Goal: Information Seeking & Learning: Find specific fact

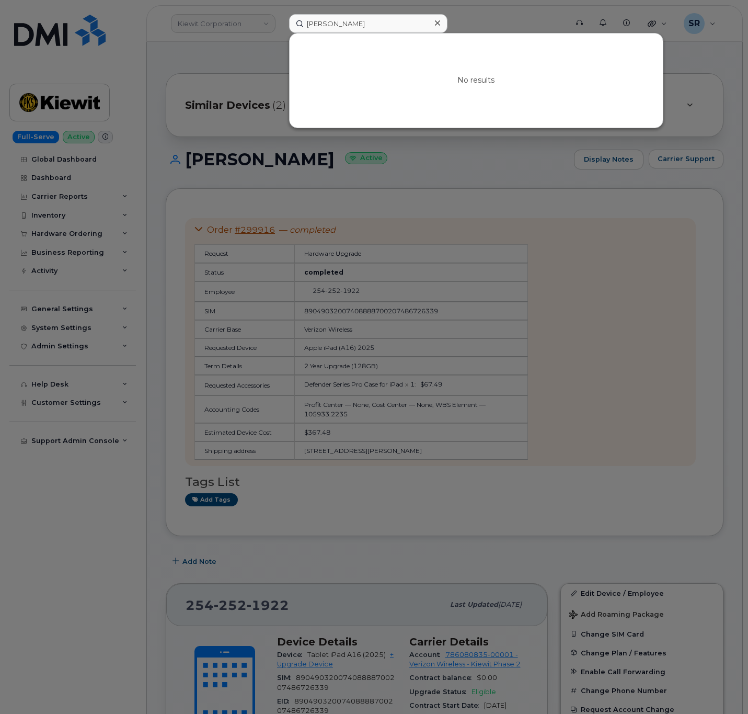
click at [336, 24] on input "Darrell Bickford Sr" at bounding box center [368, 23] width 158 height 19
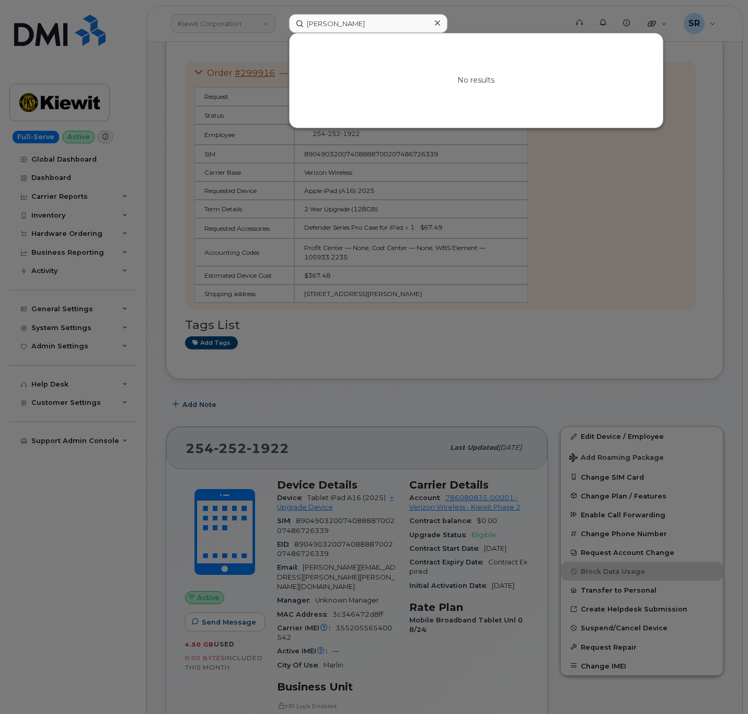
type input "Darrell BVictoria Riesleickford Sr"
type input "Victoria Riesle"
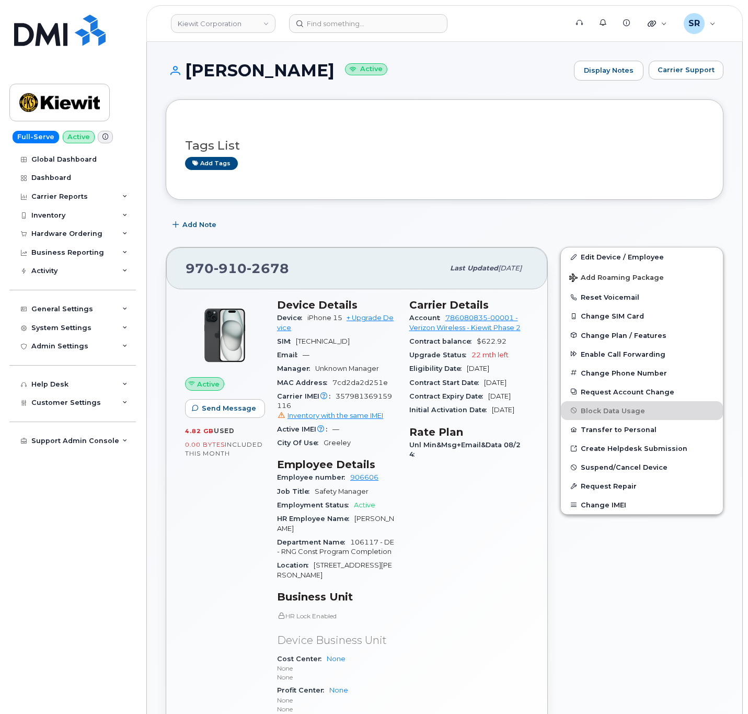
click at [386, 164] on div "Add tags" at bounding box center [440, 163] width 511 height 13
click at [91, 30] on img at bounding box center [59, 30] width 91 height 31
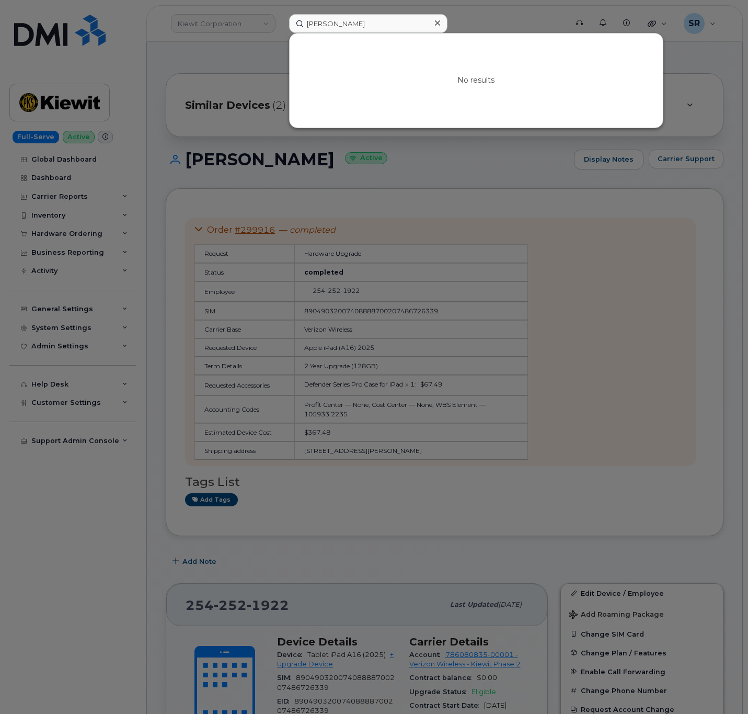
scroll to position [157, 0]
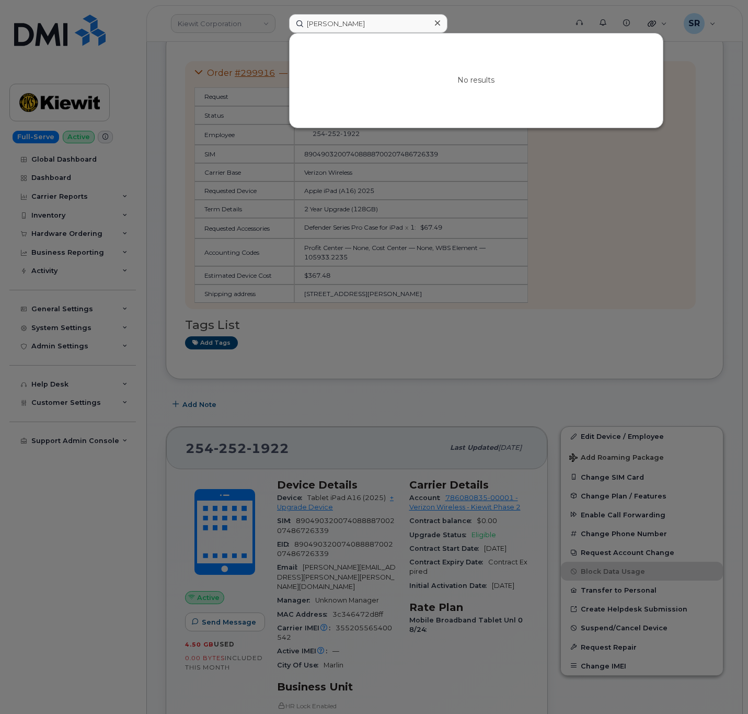
click at [443, 19] on div at bounding box center [437, 23] width 15 height 15
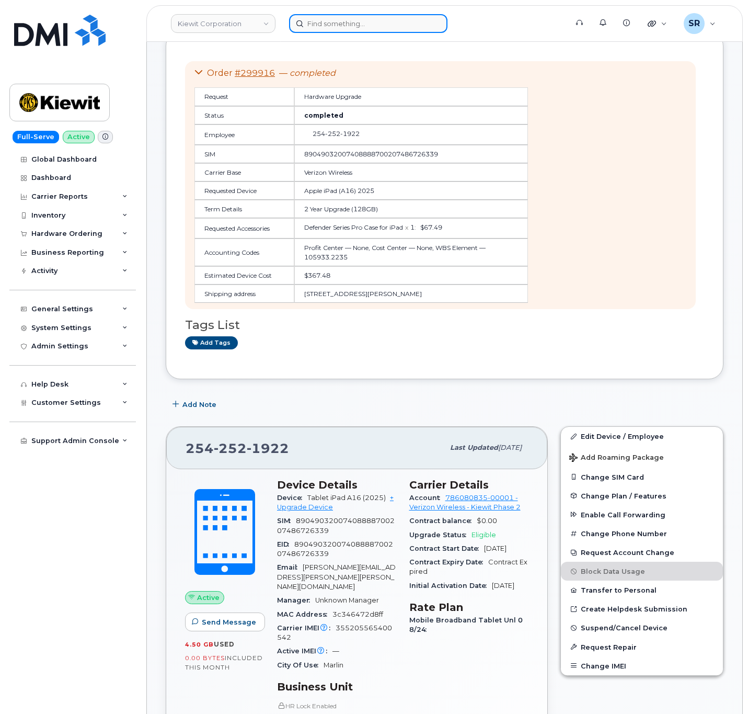
click at [438, 19] on div at bounding box center [368, 23] width 158 height 19
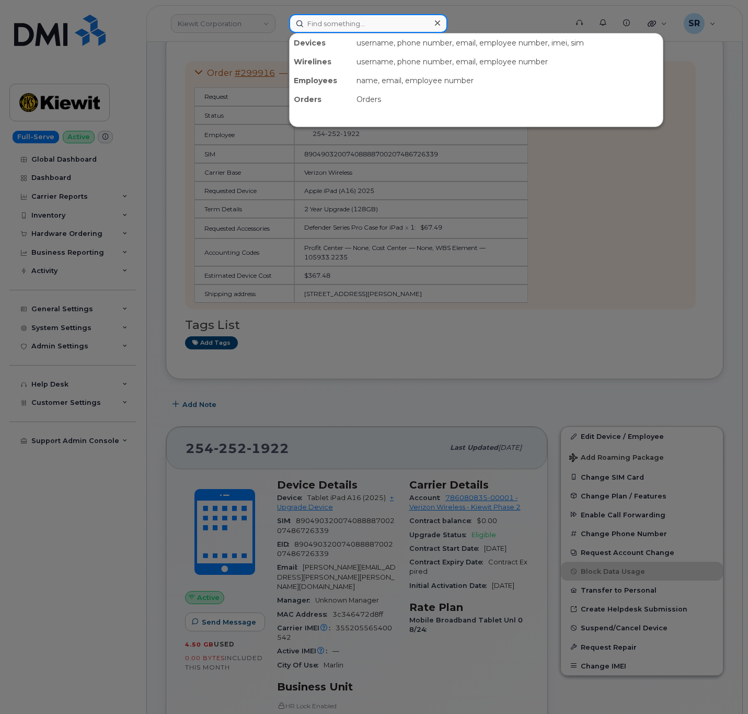
paste input "2261672"
type input "2261672"
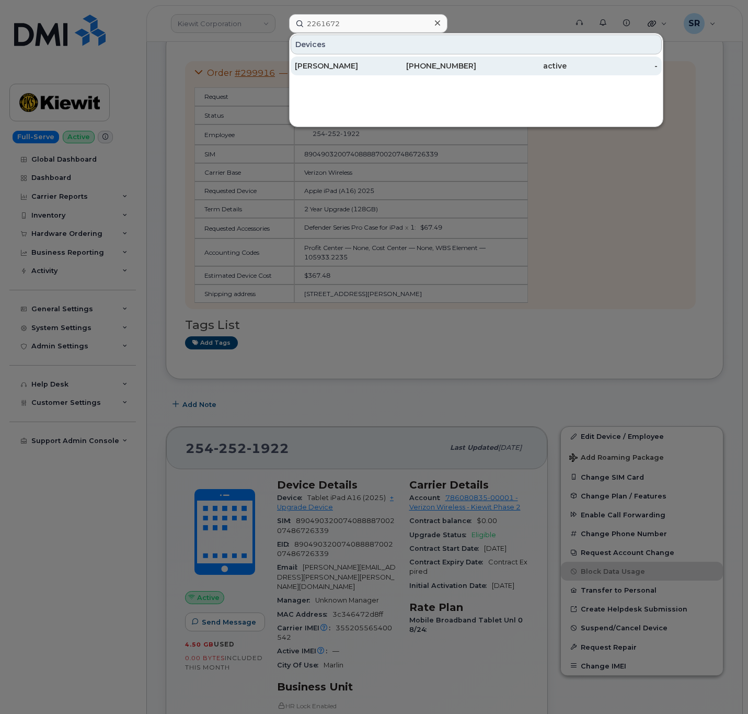
click at [408, 69] on div "902-220-9244" at bounding box center [430, 66] width 90 height 10
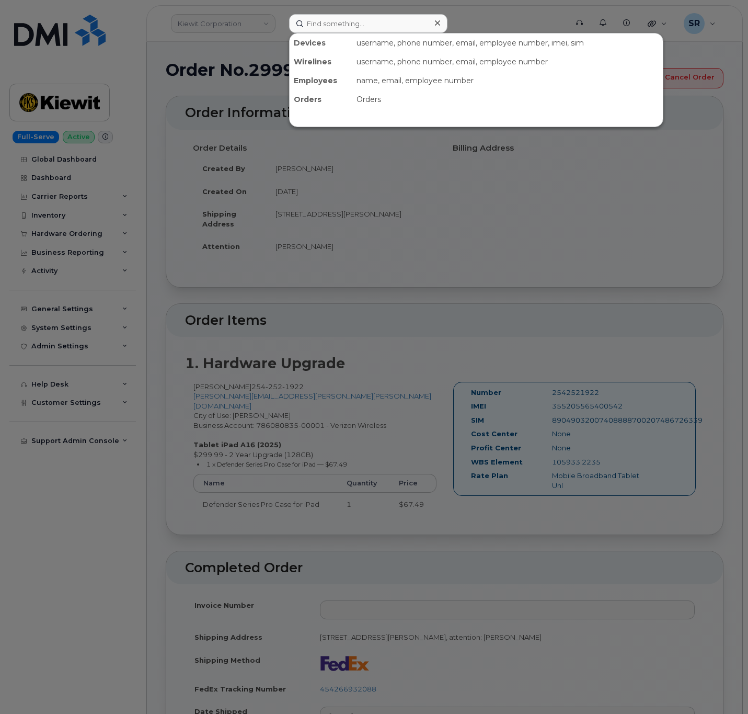
scroll to position [1219, 0]
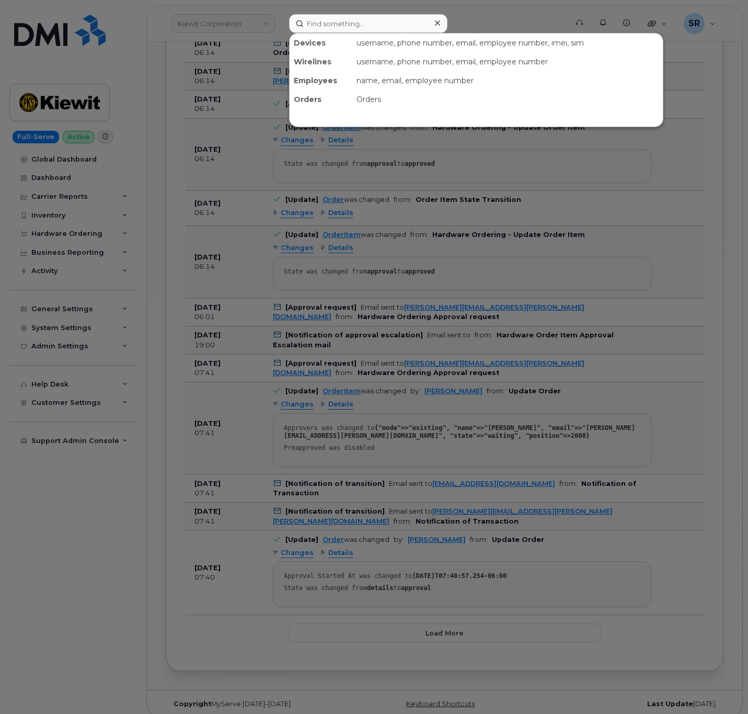
click at [331, 25] on input at bounding box center [368, 23] width 158 height 19
type input "300282"
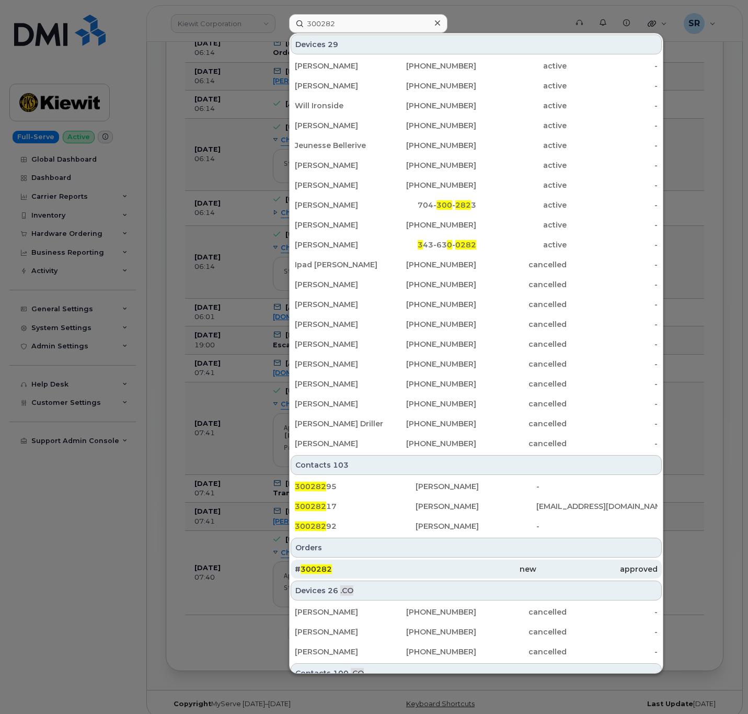
click at [383, 576] on div "# 300282" at bounding box center [355, 568] width 121 height 19
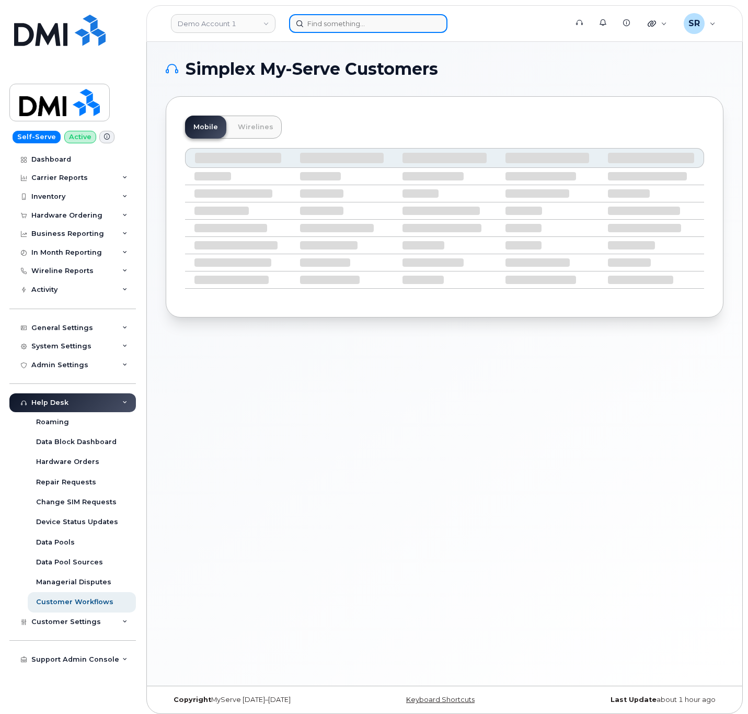
click at [324, 22] on input at bounding box center [368, 23] width 158 height 19
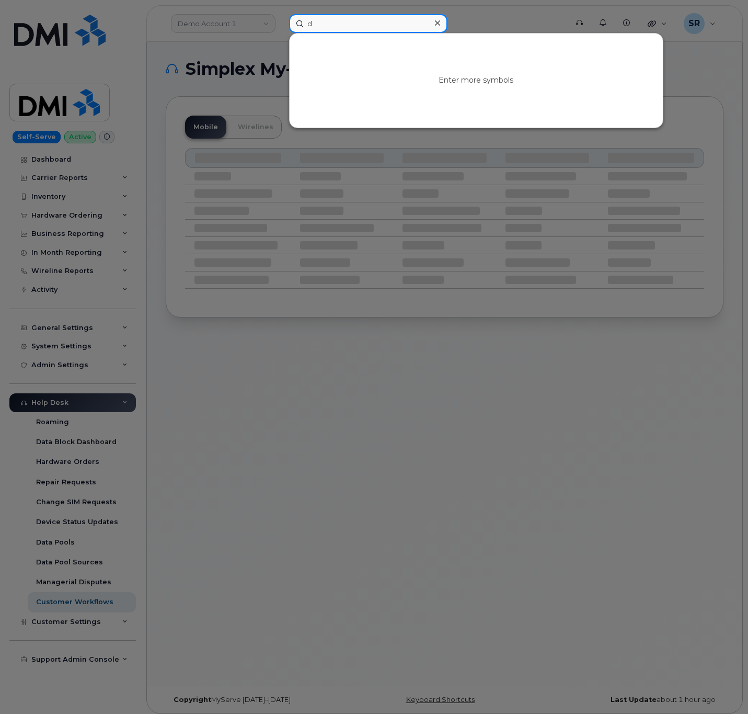
type input "d"
click at [222, 14] on div at bounding box center [374, 357] width 748 height 714
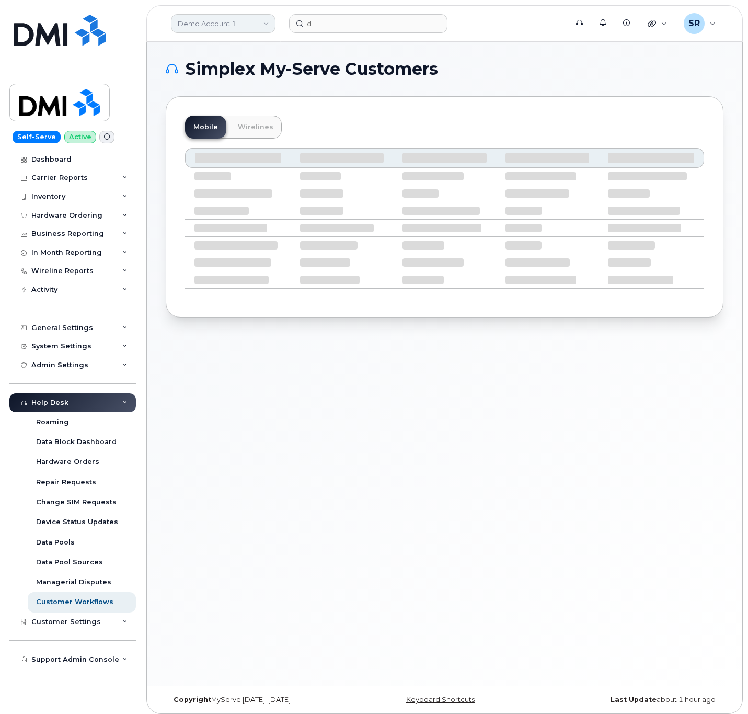
click at [222, 16] on link "Demo Account 1" at bounding box center [223, 23] width 105 height 19
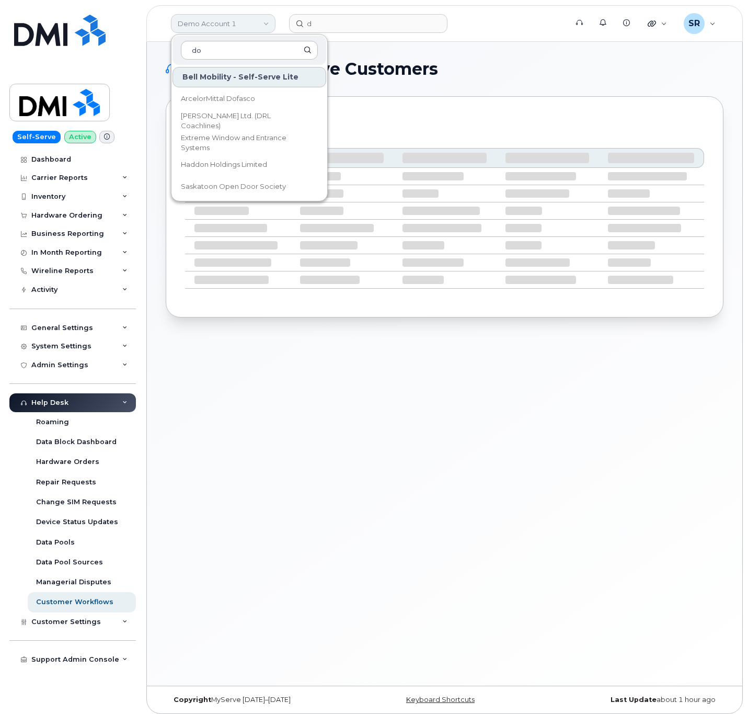
type input "d"
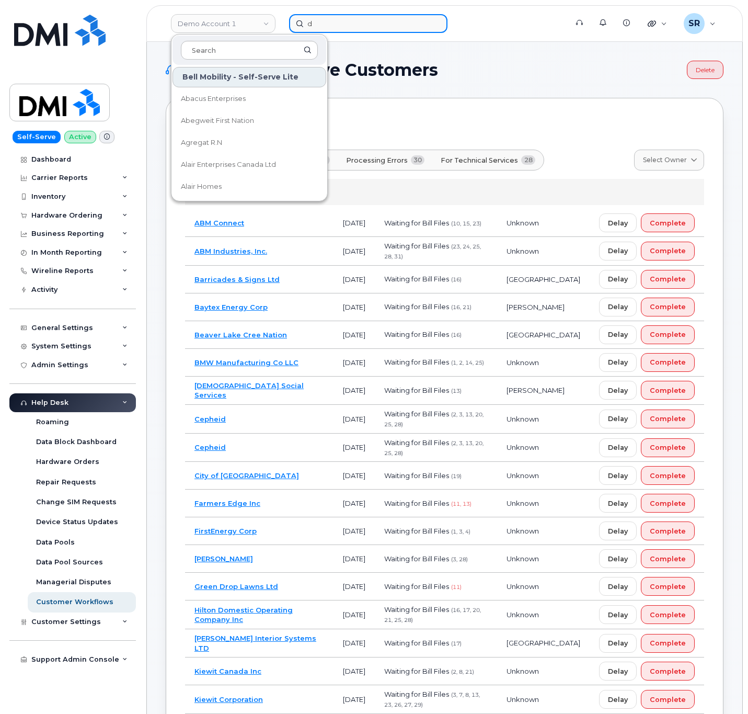
click at [333, 28] on input "d" at bounding box center [368, 23] width 158 height 19
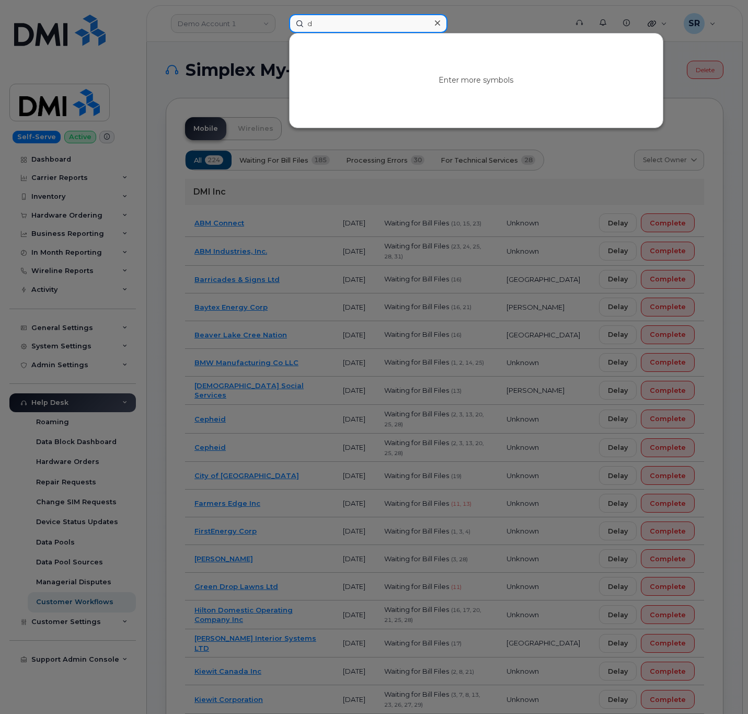
click at [333, 28] on input "d" at bounding box center [368, 23] width 158 height 19
paste input "Qxz57O2"
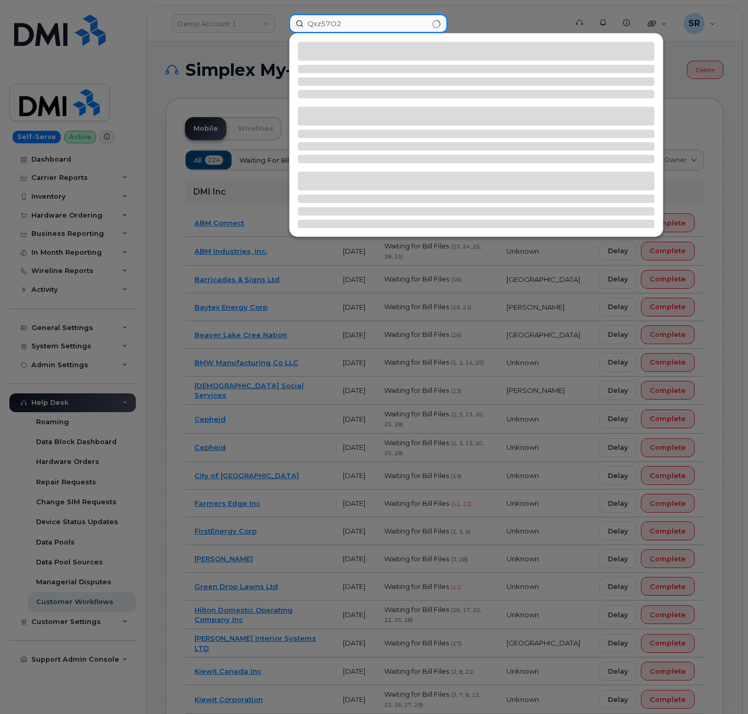
type input "Qxz57O2"
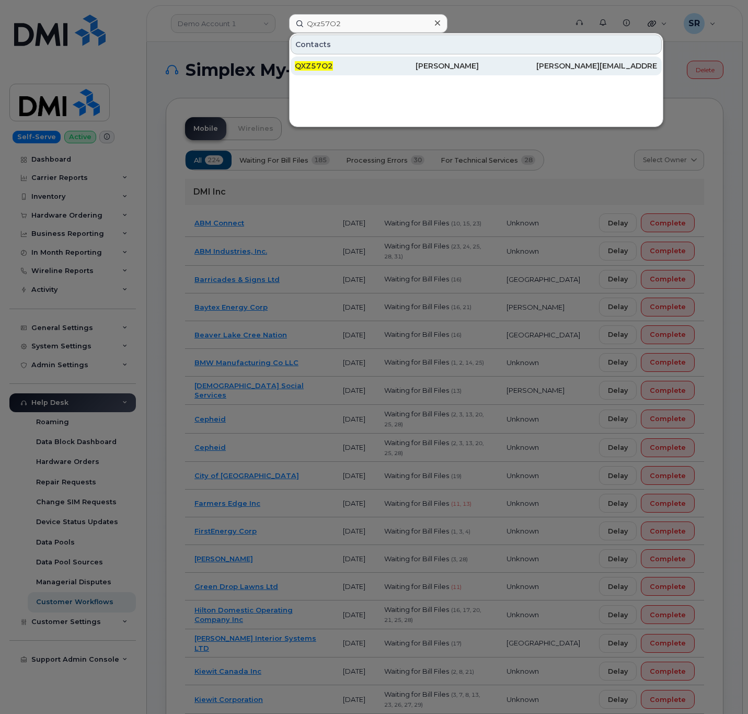
click at [376, 58] on div "QXZ57O2" at bounding box center [355, 65] width 121 height 19
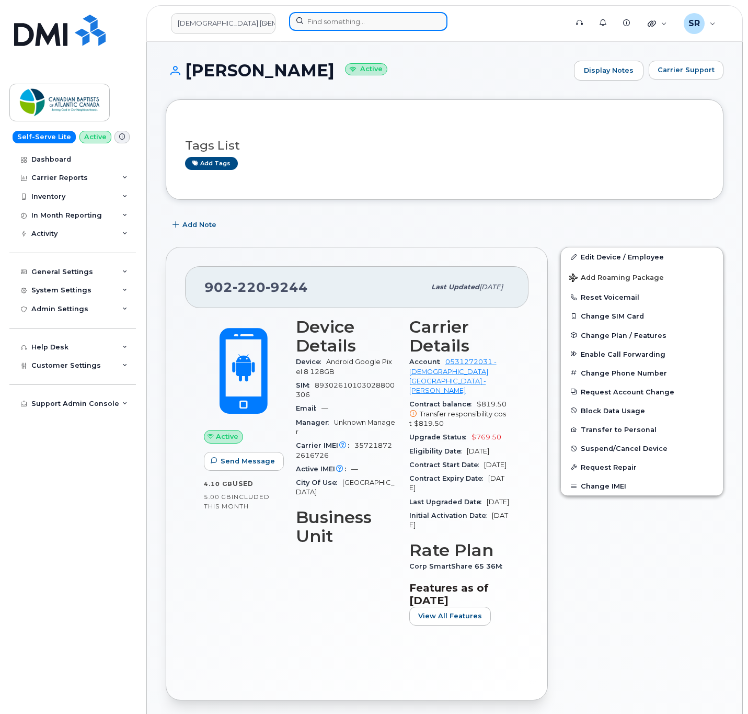
click at [328, 27] on input at bounding box center [368, 21] width 158 height 19
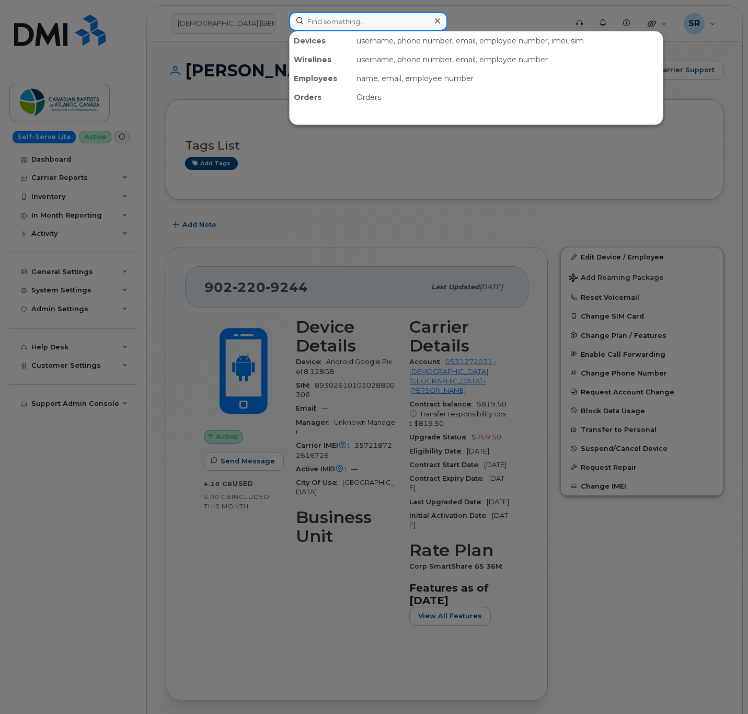
paste input "Qxz57O2"
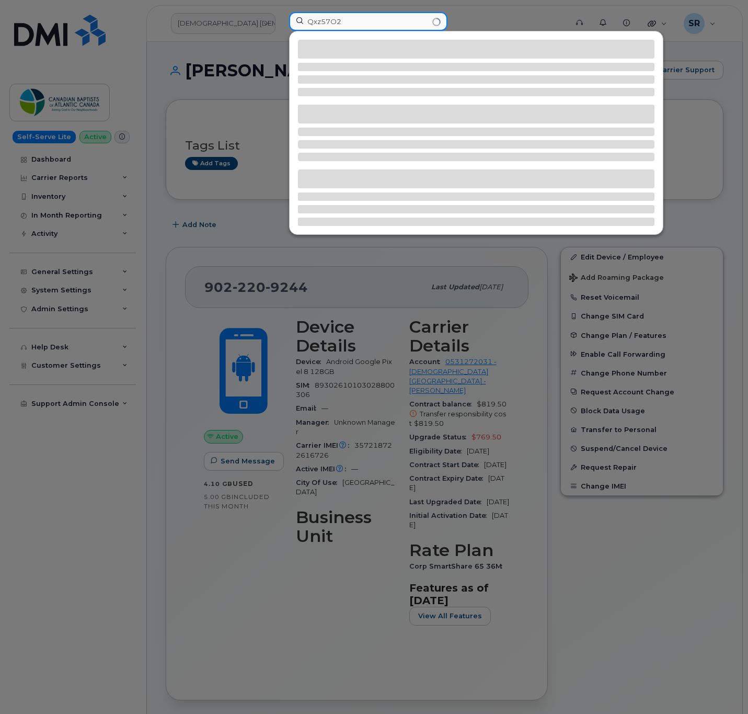
type input "Qxz57O2"
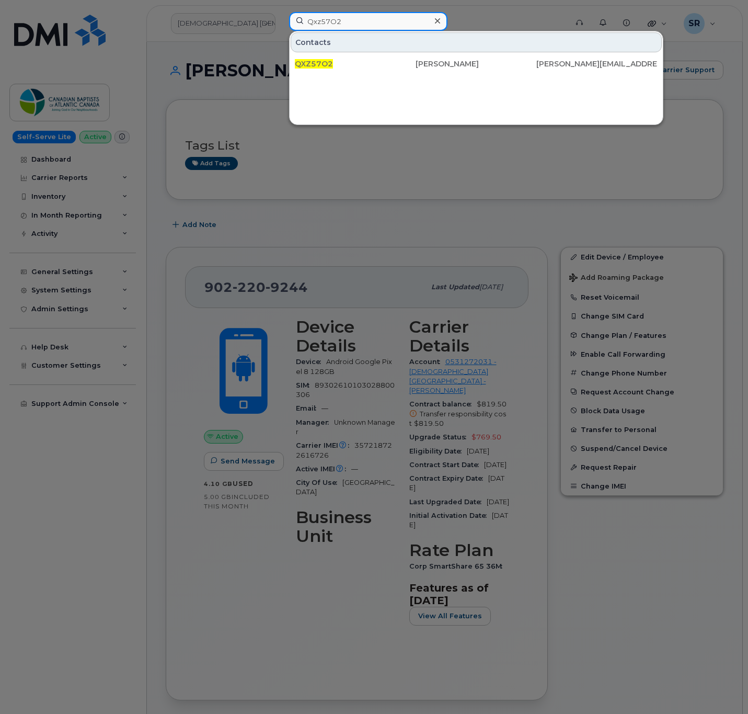
click at [364, 20] on input "Qxz57O2" at bounding box center [368, 21] width 158 height 19
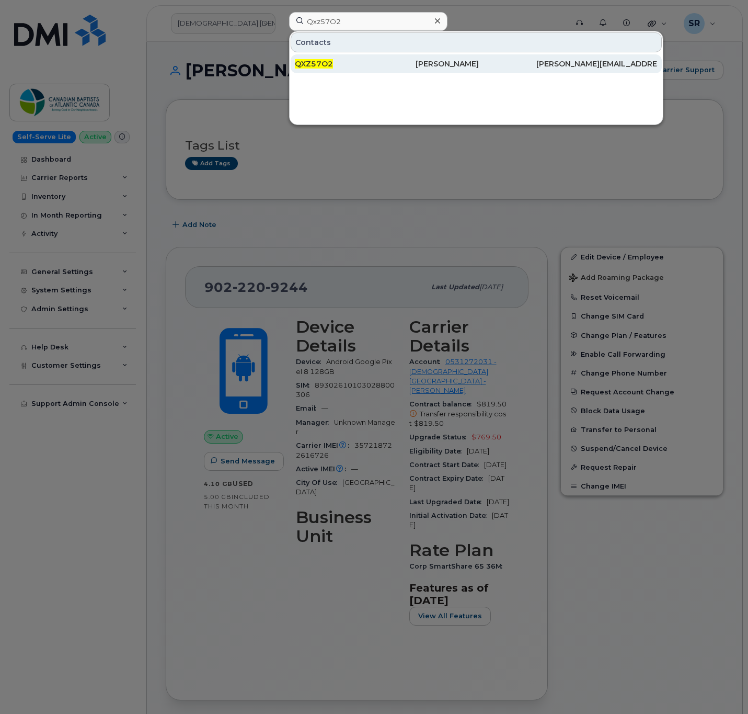
click at [363, 60] on div "QXZ57O2" at bounding box center [355, 64] width 121 height 10
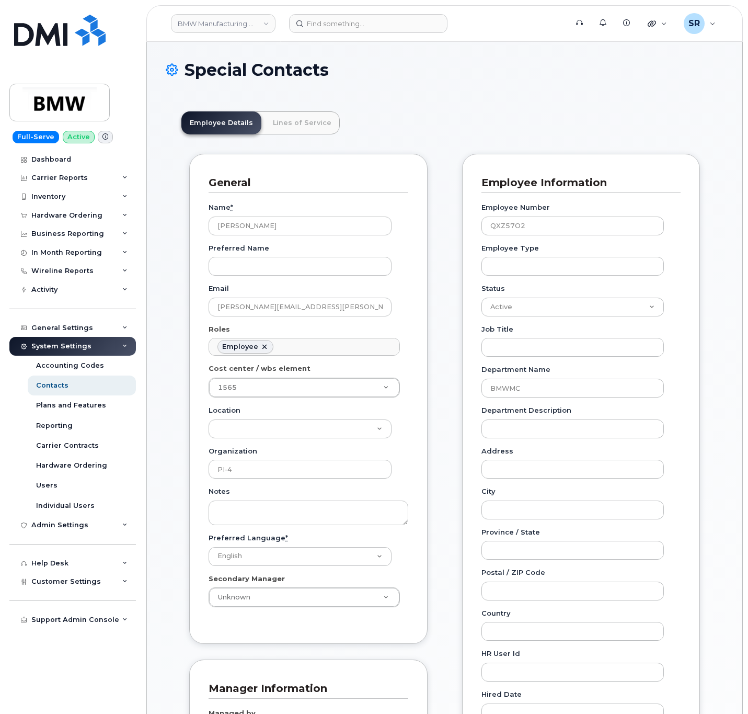
scroll to position [31, 0]
click at [416, 129] on header "Employee Details Lines of Service" at bounding box center [444, 122] width 526 height 23
click at [100, 214] on div "Hardware Ordering" at bounding box center [72, 215] width 127 height 19
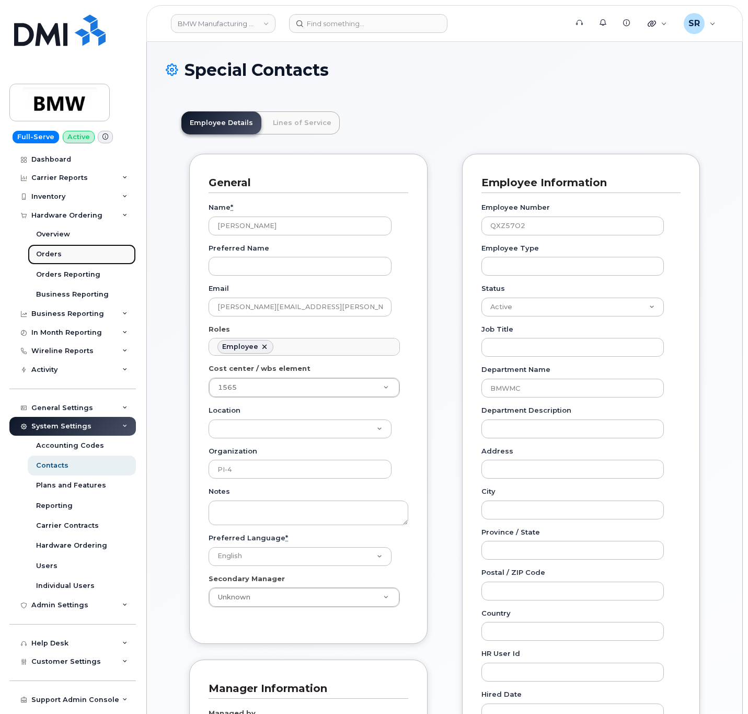
click at [91, 254] on link "Orders" at bounding box center [82, 254] width 108 height 20
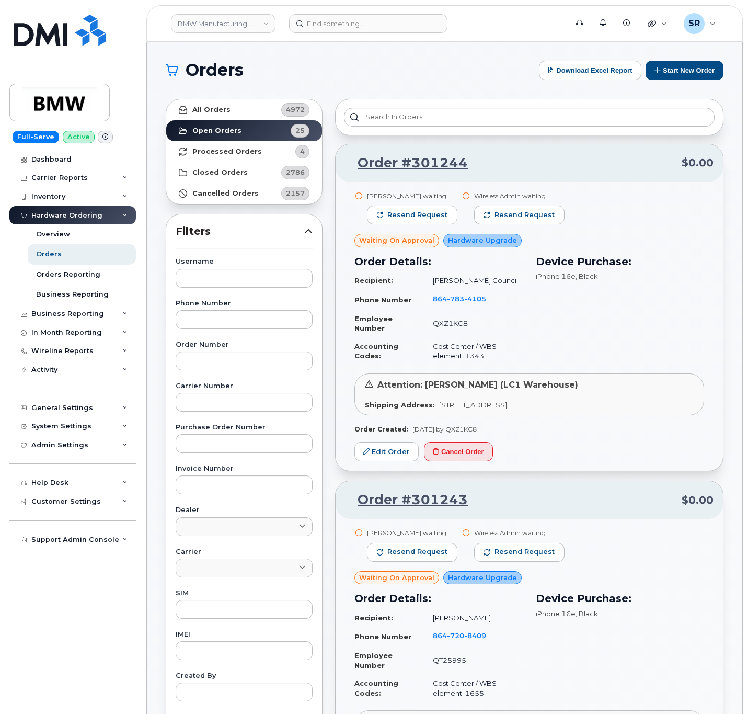
click at [697, 62] on button "Start New Order" at bounding box center [685, 70] width 78 height 19
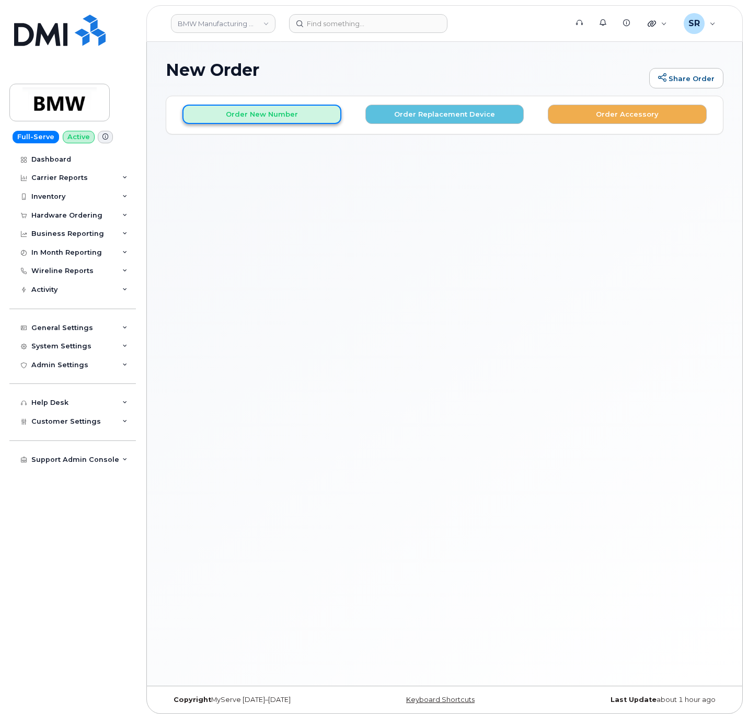
click at [306, 114] on button "Order New Number" at bounding box center [261, 114] width 159 height 19
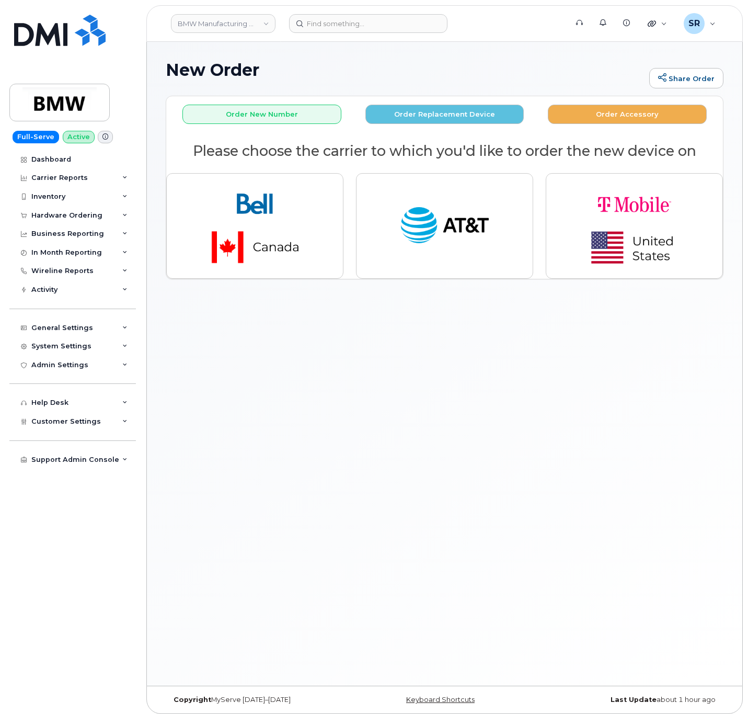
click at [469, 391] on div "New Order Share Order × Share This Order If you want to allow others to create …" at bounding box center [444, 364] width 595 height 644
click at [271, 401] on div "New Order Share Order × Share This Order If you want to allow others to create …" at bounding box center [444, 364] width 595 height 644
click at [351, 20] on input at bounding box center [368, 23] width 158 height 19
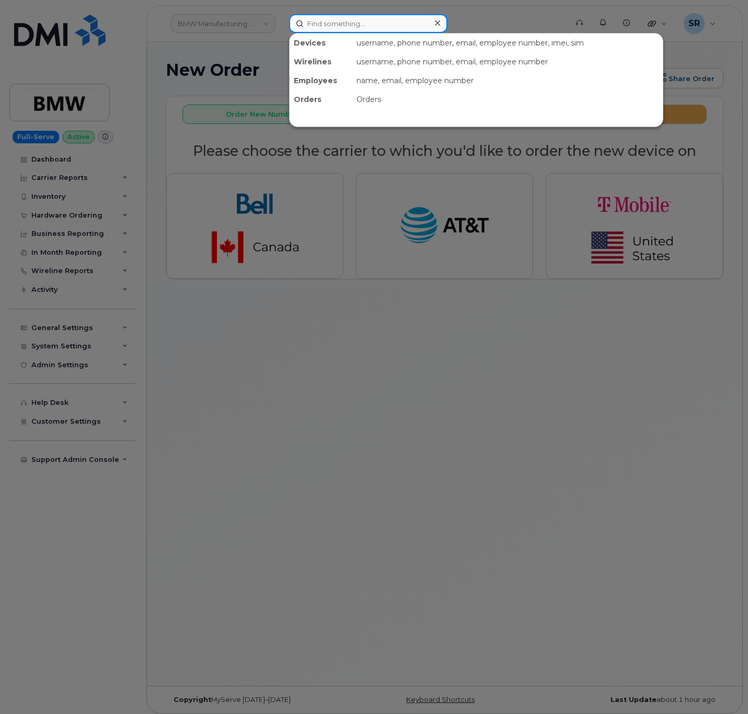
paste input "8649058252"
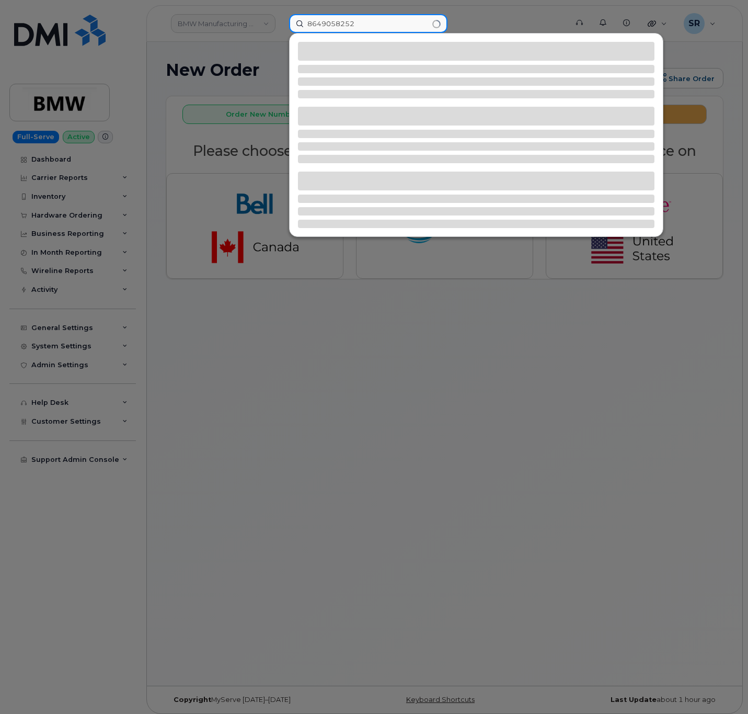
type input "8649058252"
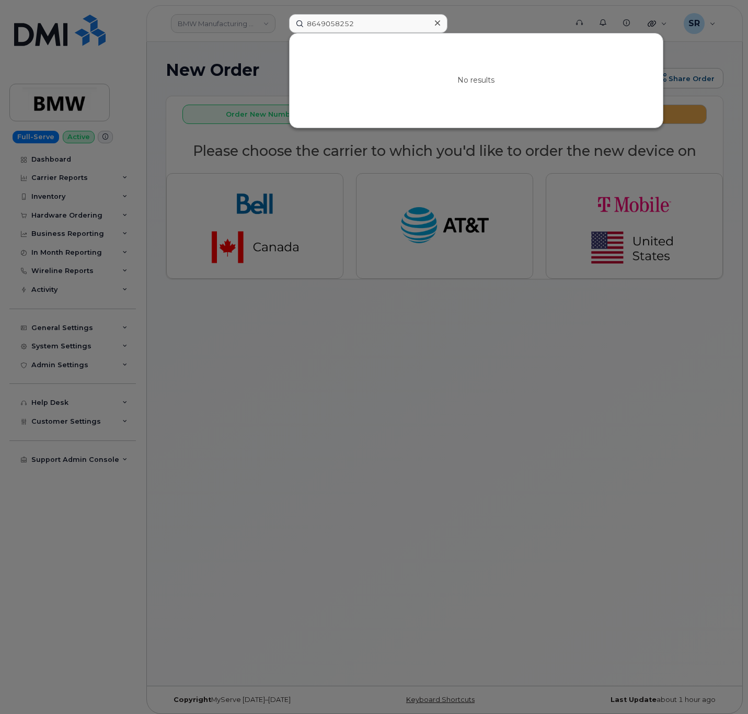
click at [435, 22] on icon at bounding box center [437, 23] width 5 height 8
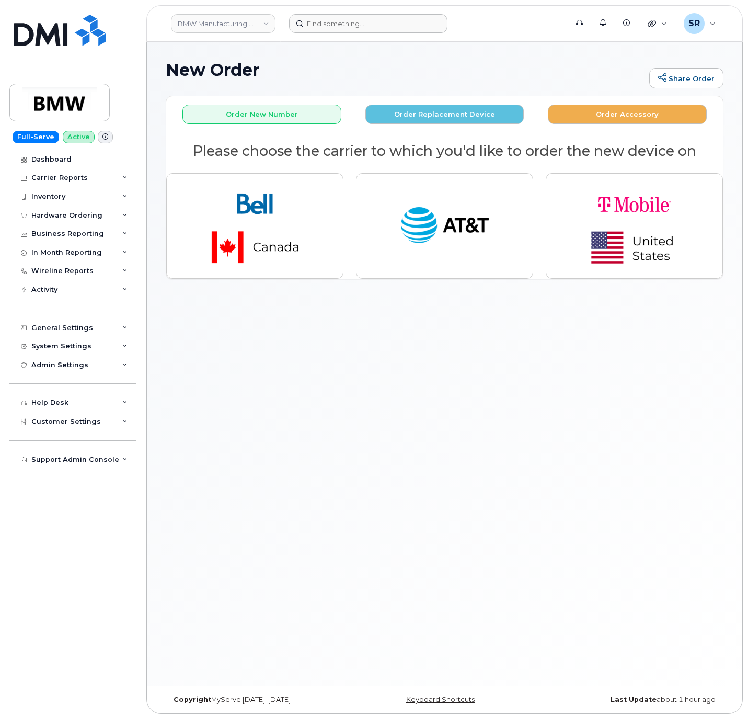
click at [293, 324] on div "New Order Share Order × Share This Order If you want to allow others to create …" at bounding box center [444, 364] width 595 height 644
click at [332, 27] on input at bounding box center [368, 23] width 158 height 19
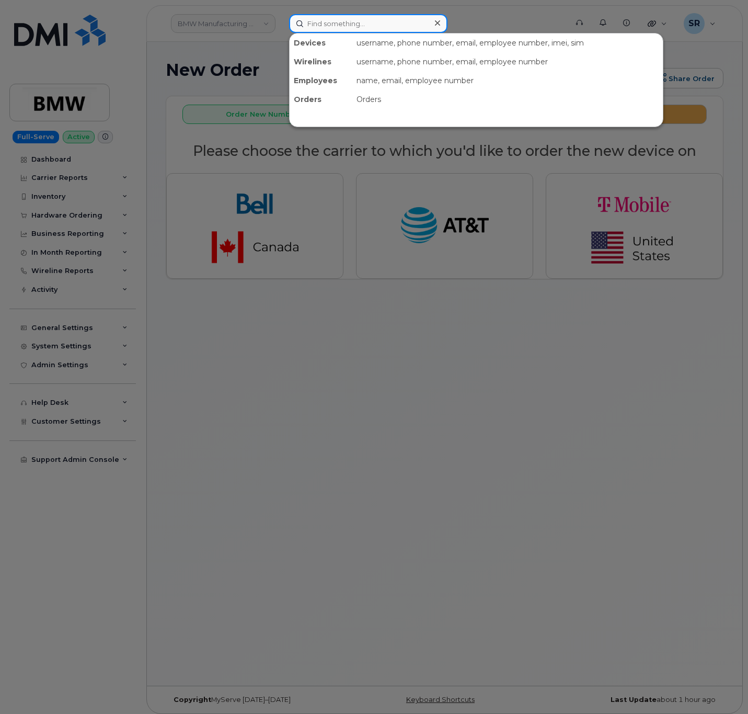
click at [332, 27] on input at bounding box center [368, 23] width 158 height 19
click at [373, 17] on input at bounding box center [368, 23] width 158 height 19
paste input "8649058252"
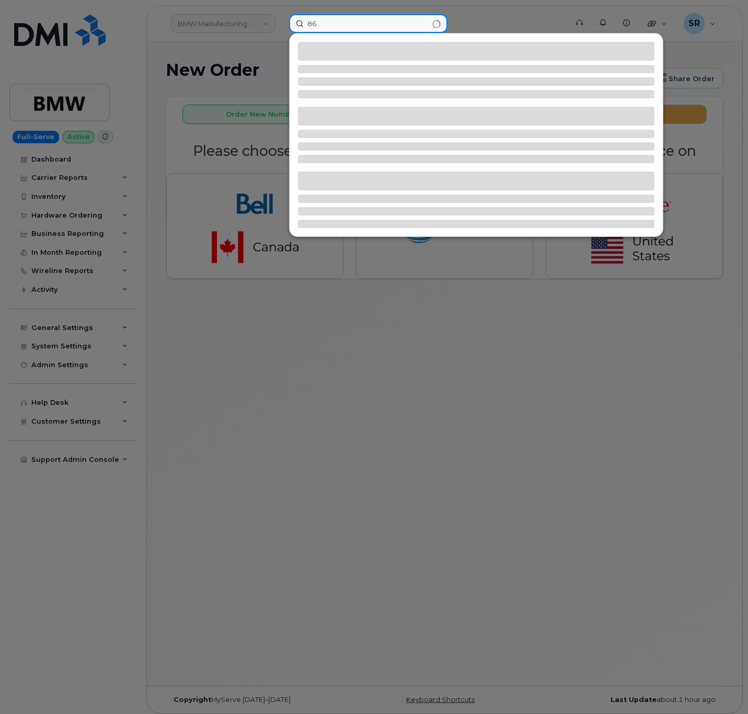
type input "8"
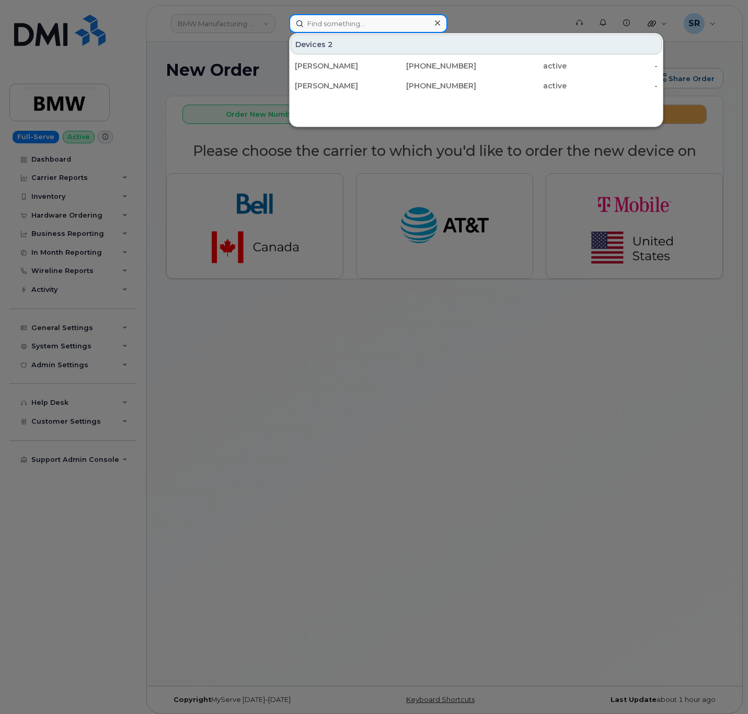
click at [342, 22] on input at bounding box center [368, 23] width 158 height 19
paste input "Qxz57O2"
type input "Qxz57O2"
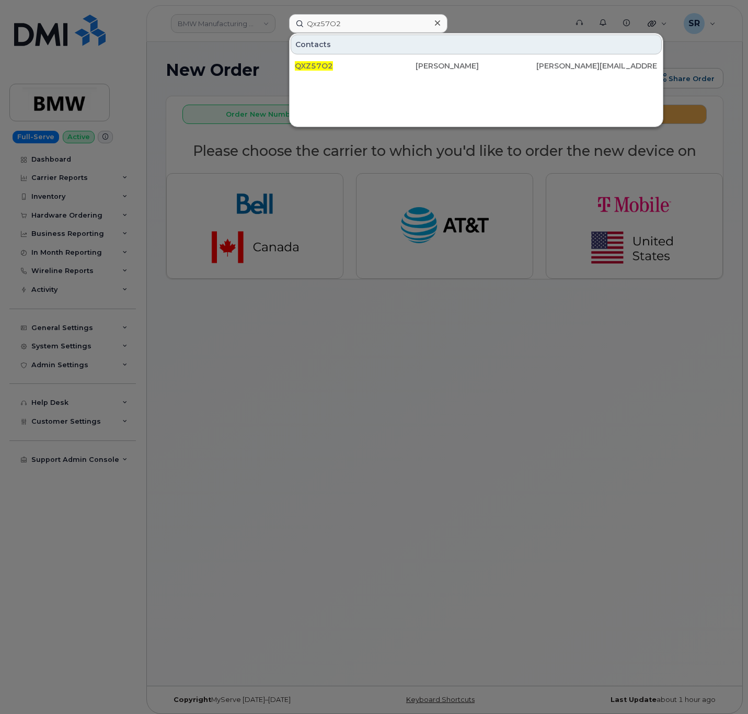
click at [389, 65] on div "QXZ57O2" at bounding box center [355, 66] width 121 height 10
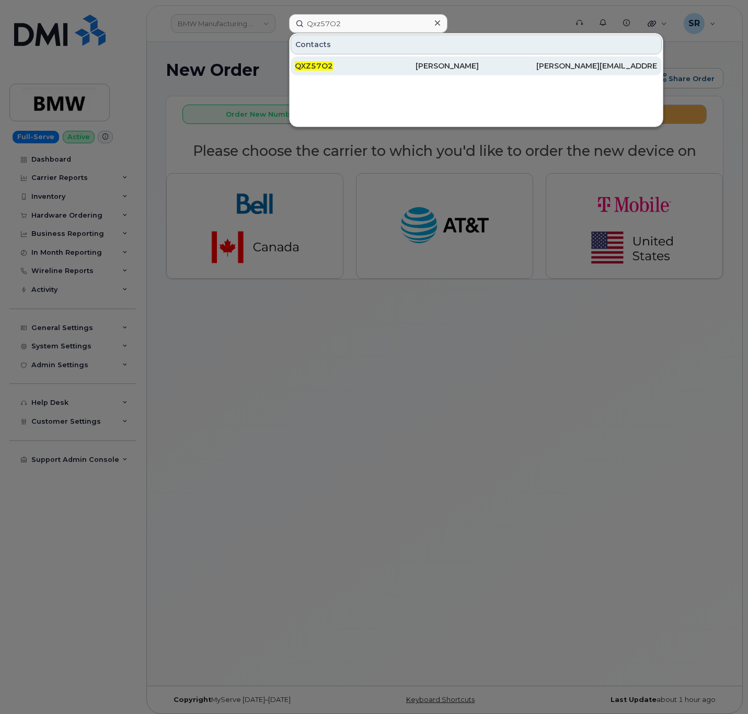
click at [355, 58] on div "QXZ57O2" at bounding box center [355, 65] width 121 height 19
click at [363, 71] on div "QXZ57O2" at bounding box center [355, 66] width 121 height 10
click at [406, 66] on div "QXZ57O2" at bounding box center [355, 66] width 121 height 10
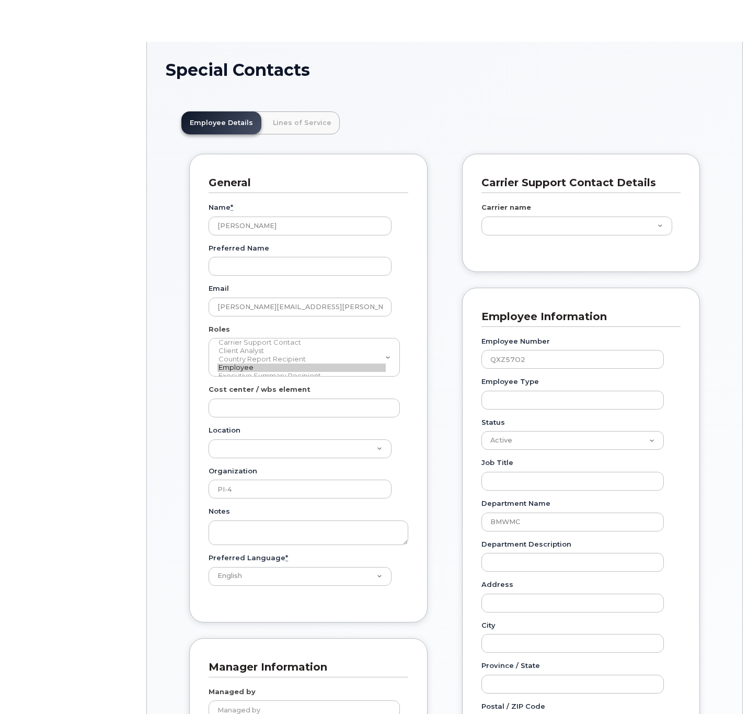
type input "14966942"
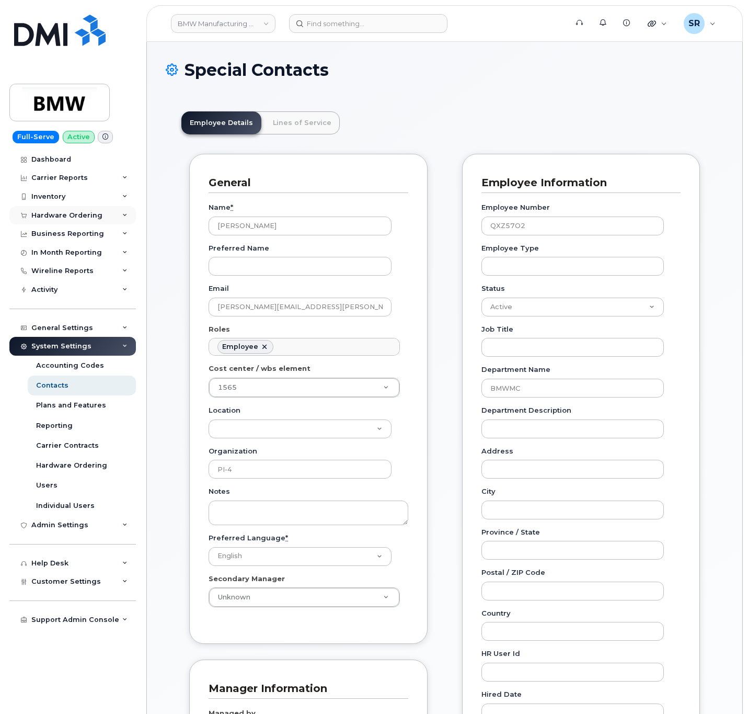
click at [96, 218] on div "Hardware Ordering" at bounding box center [66, 215] width 71 height 8
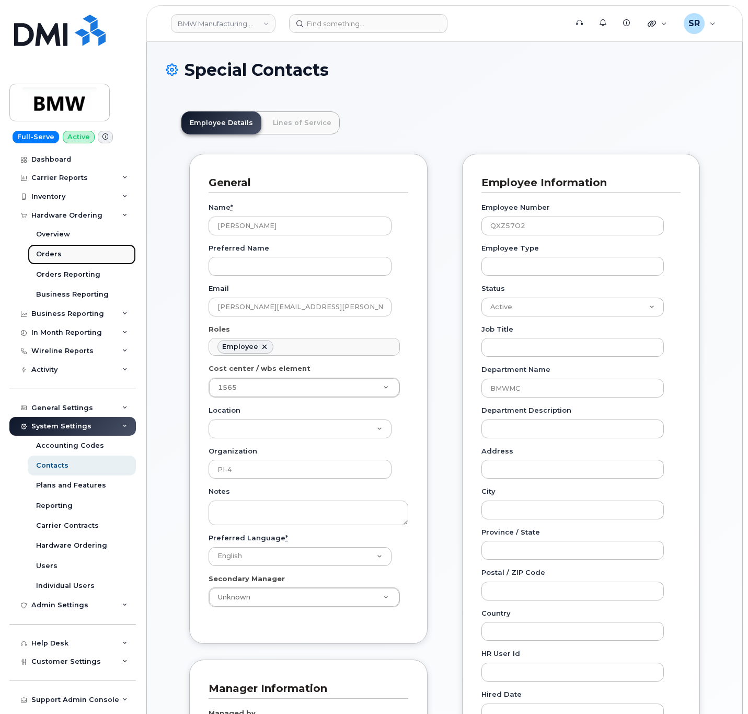
click at [85, 256] on link "Orders" at bounding box center [82, 254] width 108 height 20
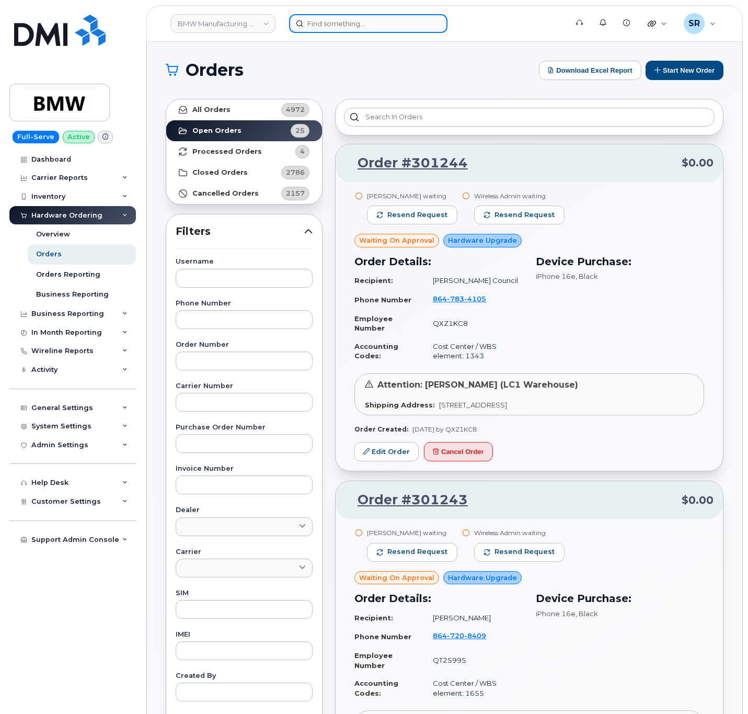
click at [369, 21] on input at bounding box center [368, 23] width 158 height 19
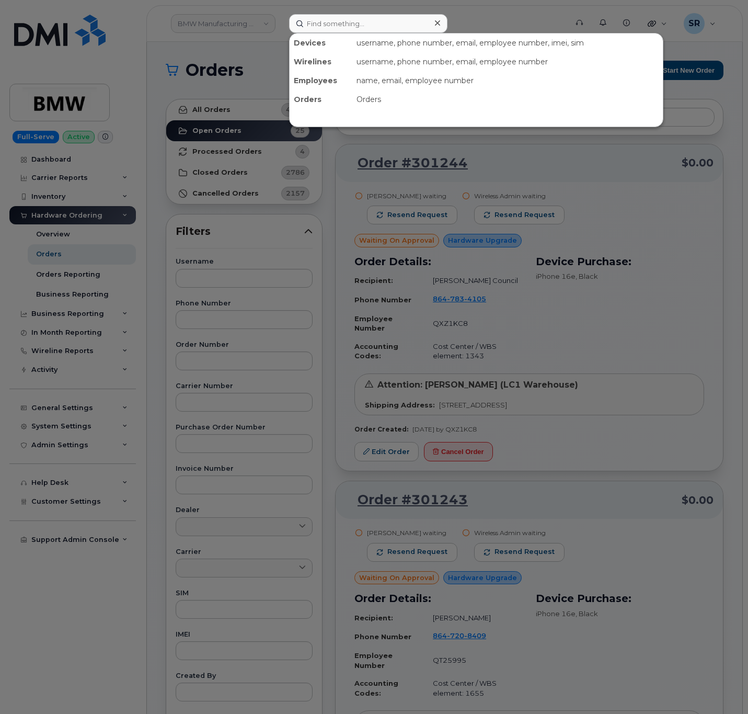
click at [480, 16] on div at bounding box center [374, 357] width 748 height 714
click at [358, 19] on input at bounding box center [368, 23] width 158 height 19
click at [253, 50] on div at bounding box center [374, 357] width 748 height 714
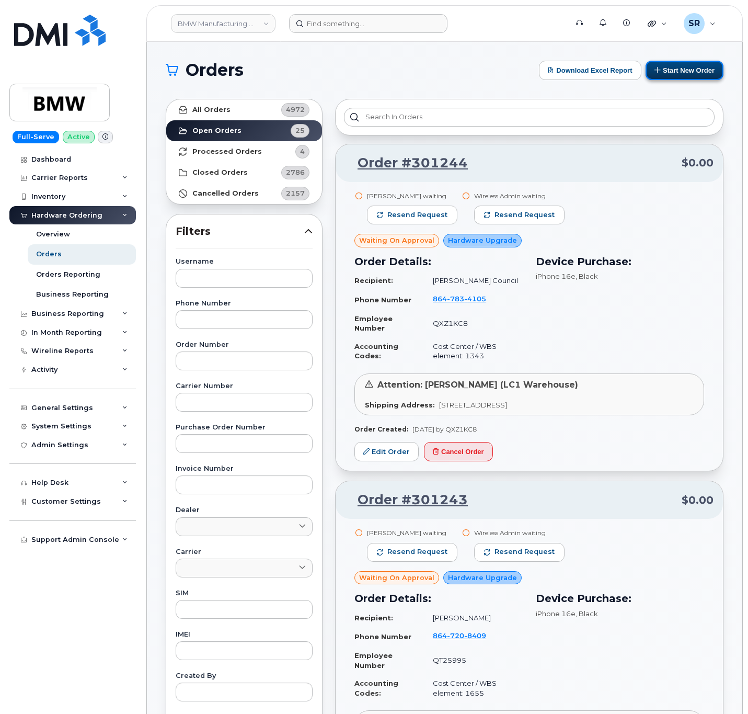
click at [686, 70] on button "Start New Order" at bounding box center [685, 70] width 78 height 19
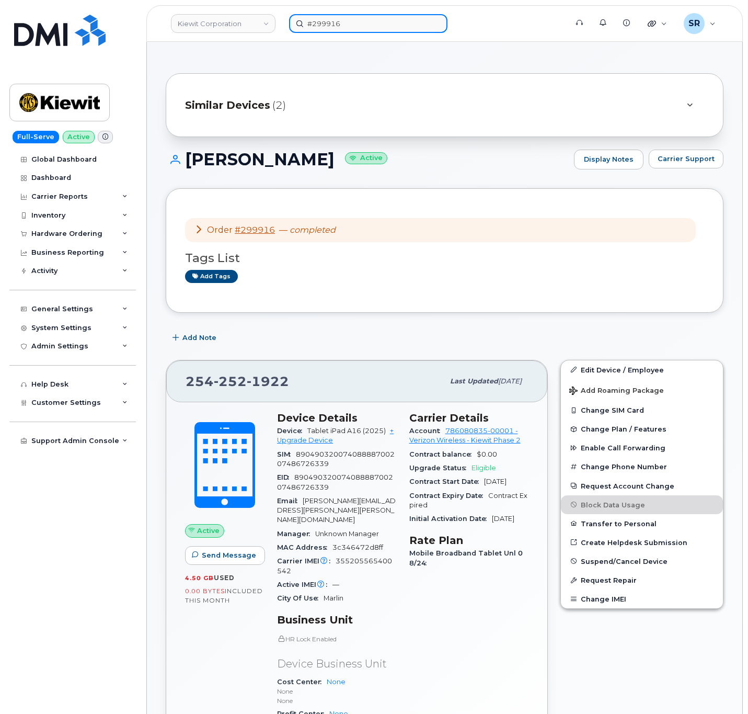
click at [336, 27] on input "#299916" at bounding box center [368, 23] width 158 height 19
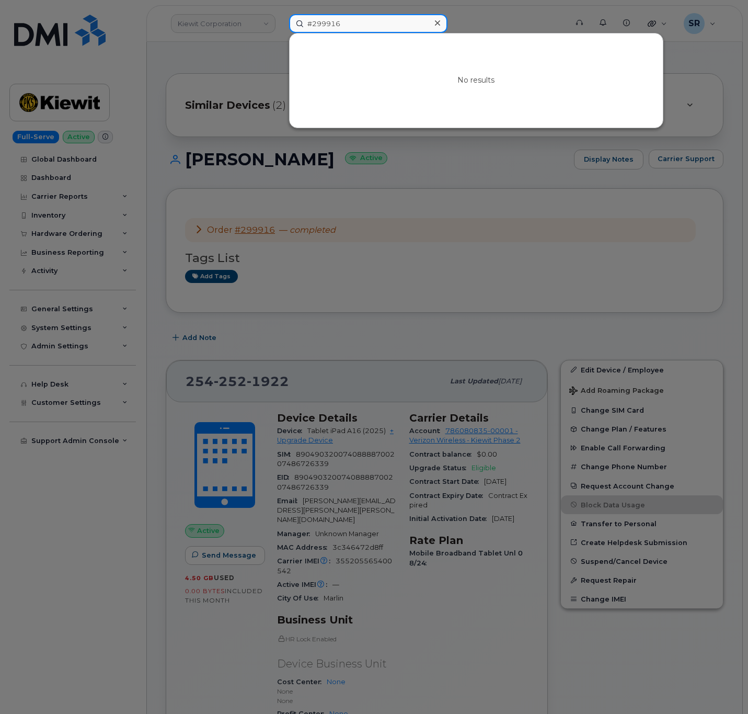
click at [336, 27] on input "#299916" at bounding box center [368, 23] width 158 height 19
paste input "2350320520145242"
type input "2350320520145242"
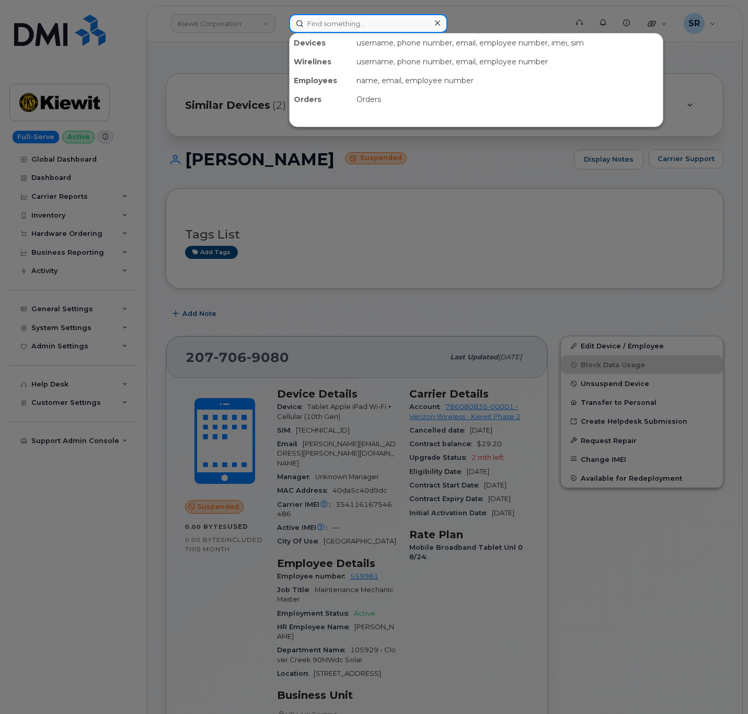
click at [353, 30] on input at bounding box center [368, 23] width 158 height 19
click at [147, 187] on div at bounding box center [374, 357] width 748 height 714
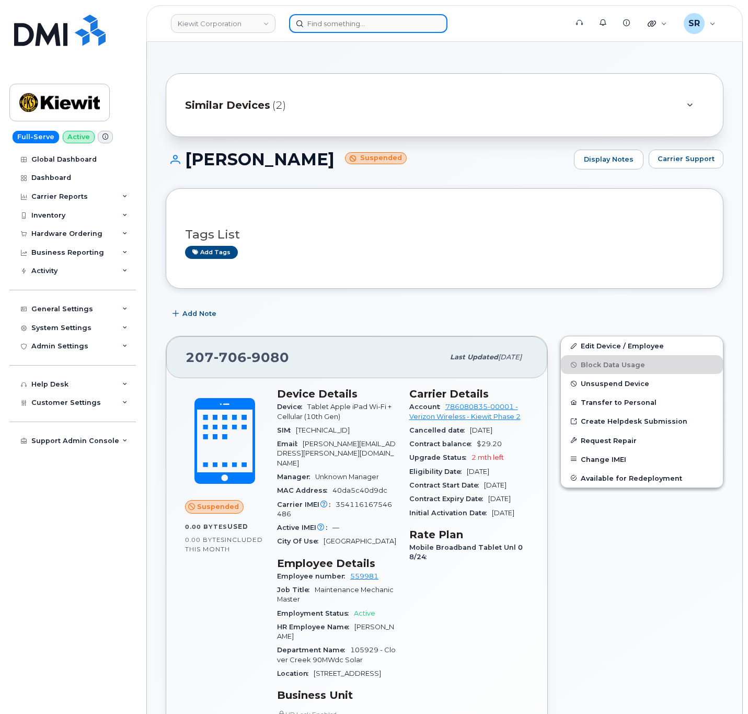
click at [354, 19] on input at bounding box center [368, 23] width 158 height 19
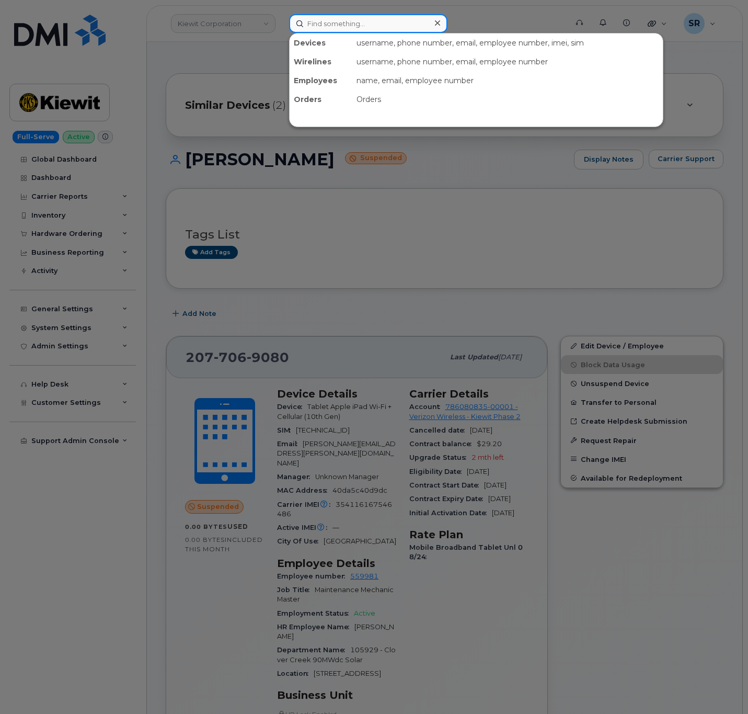
paste input "303-514-2236"
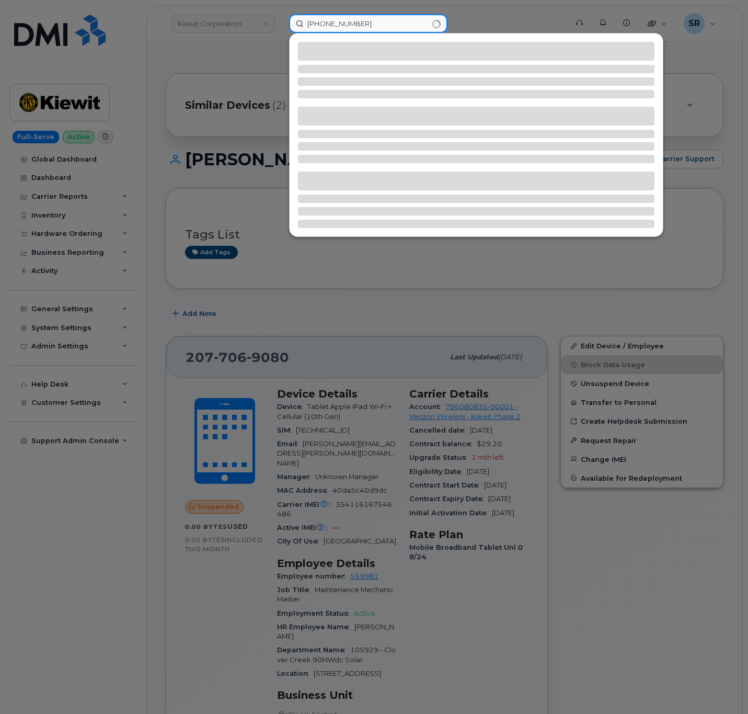
type input "303-514-2236"
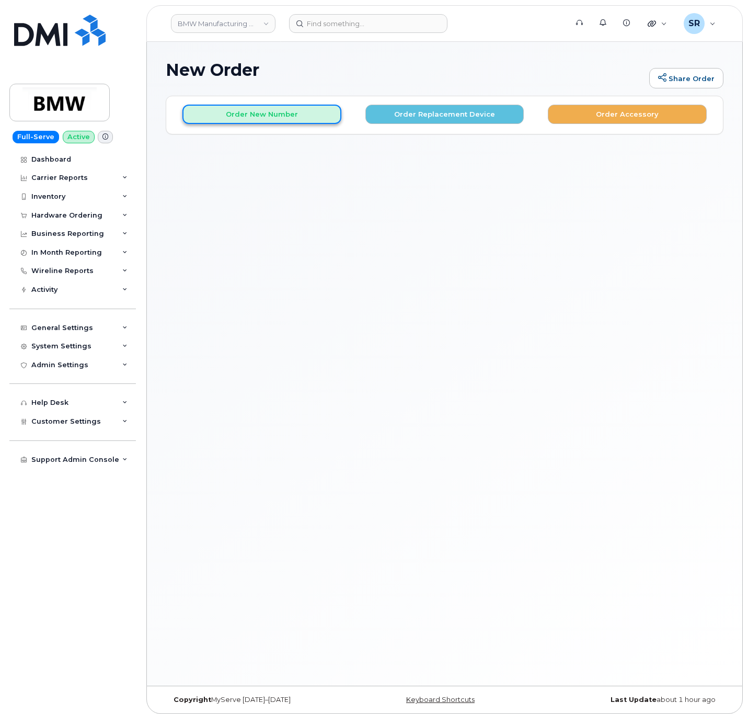
click at [300, 116] on button "Order New Number" at bounding box center [261, 114] width 159 height 19
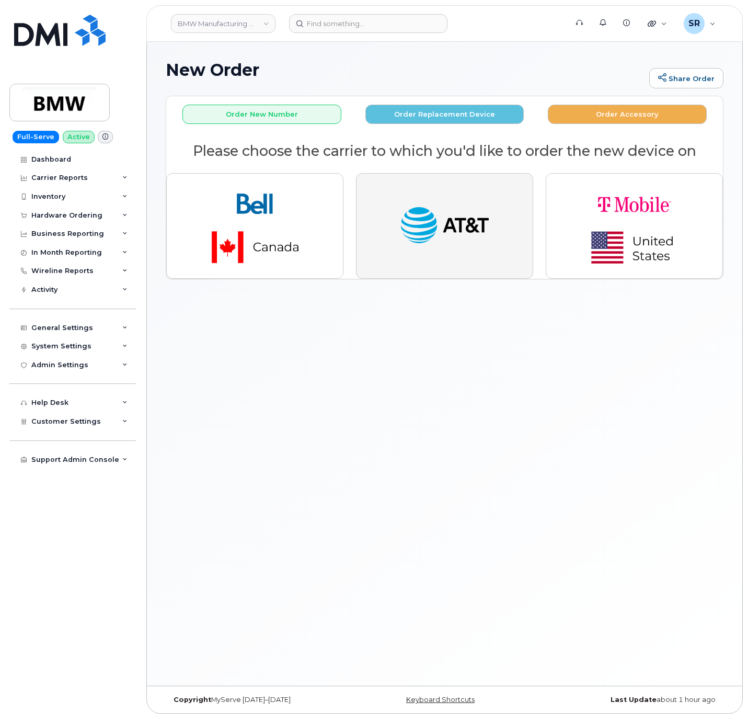
click at [418, 229] on img "button" at bounding box center [444, 225] width 91 height 47
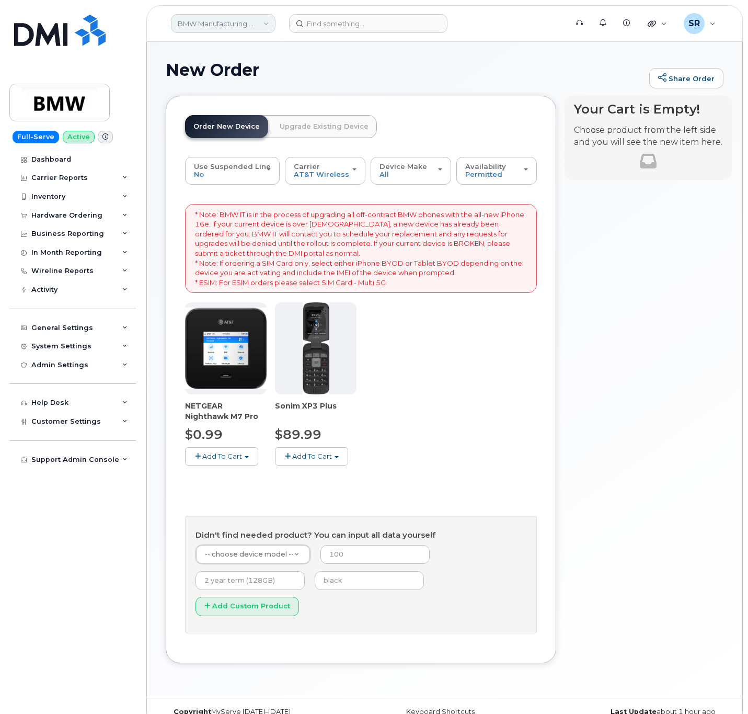
click at [249, 29] on link "BMW Manufacturing Co LLC" at bounding box center [223, 23] width 105 height 19
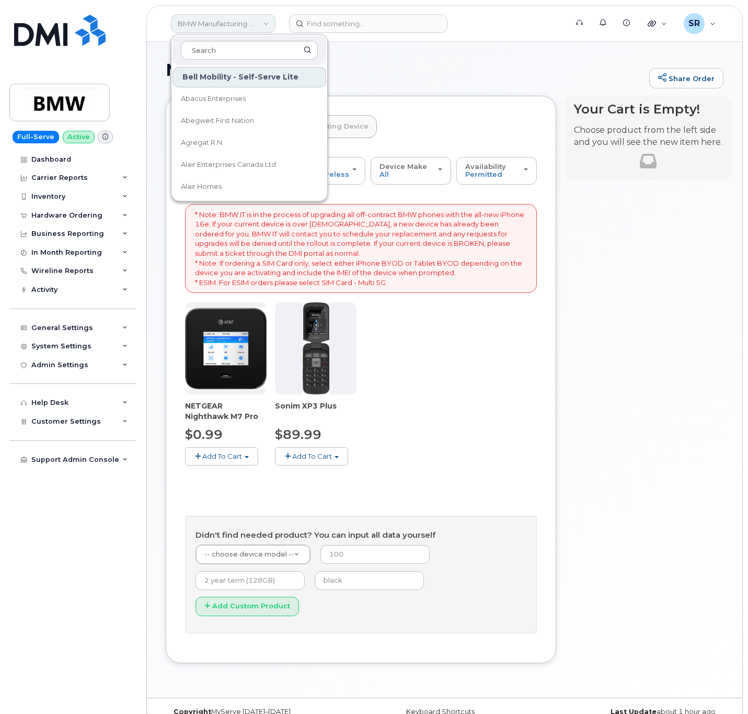
click at [258, 22] on link "BMW Manufacturing Co LLC" at bounding box center [223, 23] width 105 height 19
click at [510, 408] on div "NETGEAR Nighthawk M7 Pro $0.99 Add To Cart $0.99 - 2 Year Activation Sonim XP3 …" at bounding box center [361, 392] width 352 height 180
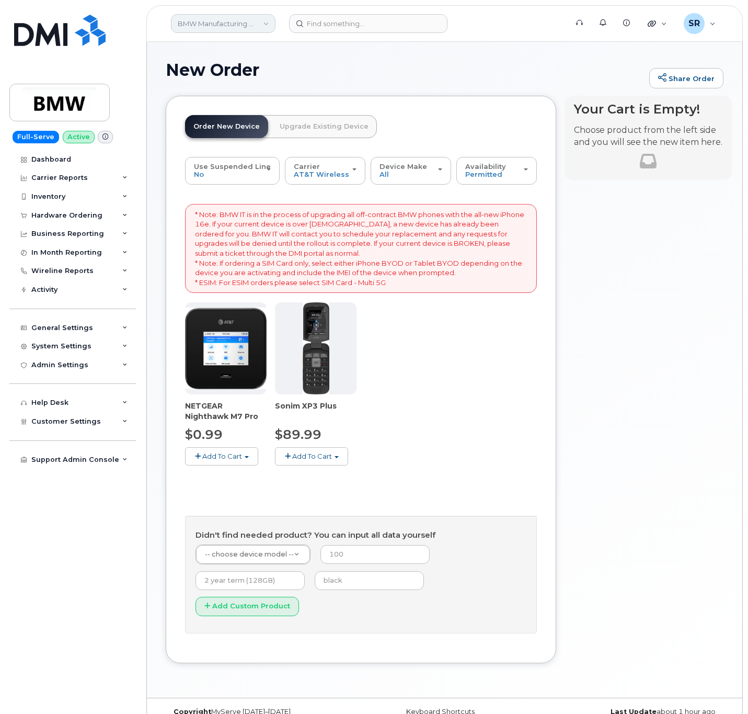
click at [232, 22] on link "BMW Manufacturing Co LLC" at bounding box center [223, 23] width 105 height 19
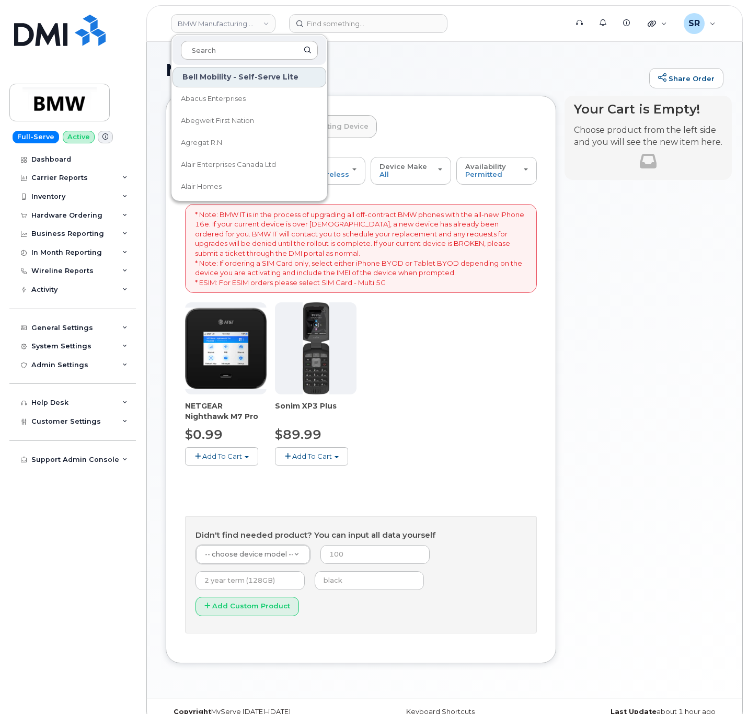
click at [250, 52] on input at bounding box center [249, 50] width 137 height 19
click at [582, 342] on div "Your Cart is Empty! Choose product from the left side and you will see the new …" at bounding box center [648, 387] width 167 height 582
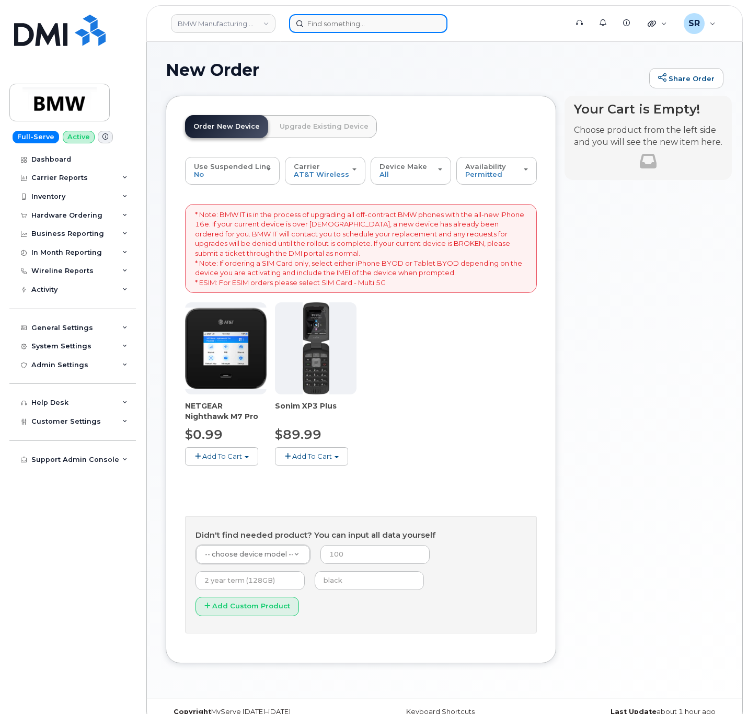
click at [353, 27] on input at bounding box center [368, 23] width 158 height 19
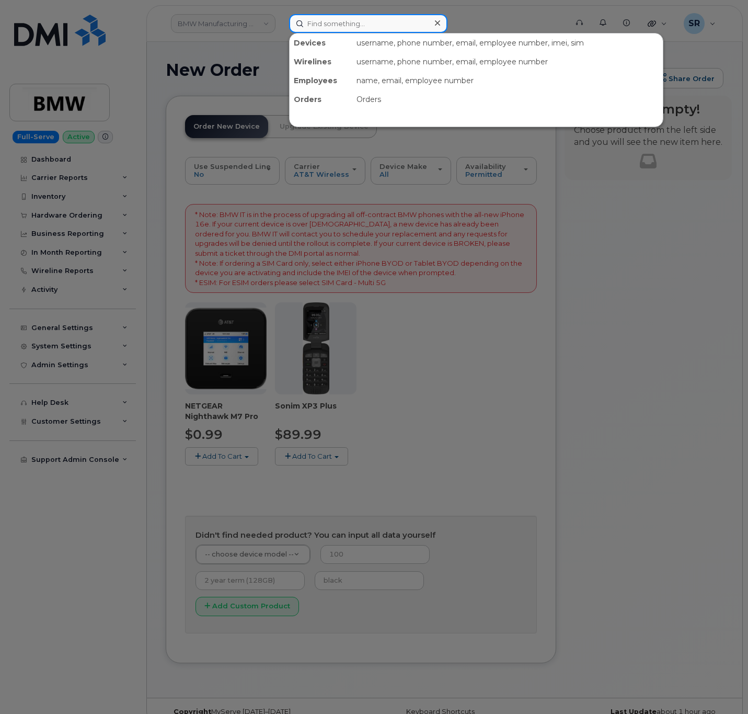
paste input "Jason Block"
type input "Jason Block"
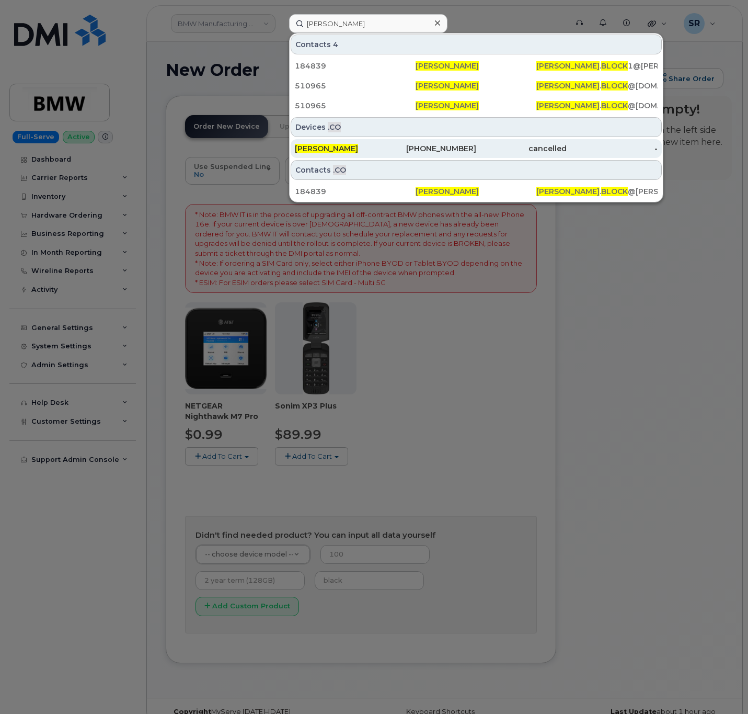
click at [361, 143] on div "Jason Block" at bounding box center [340, 148] width 90 height 19
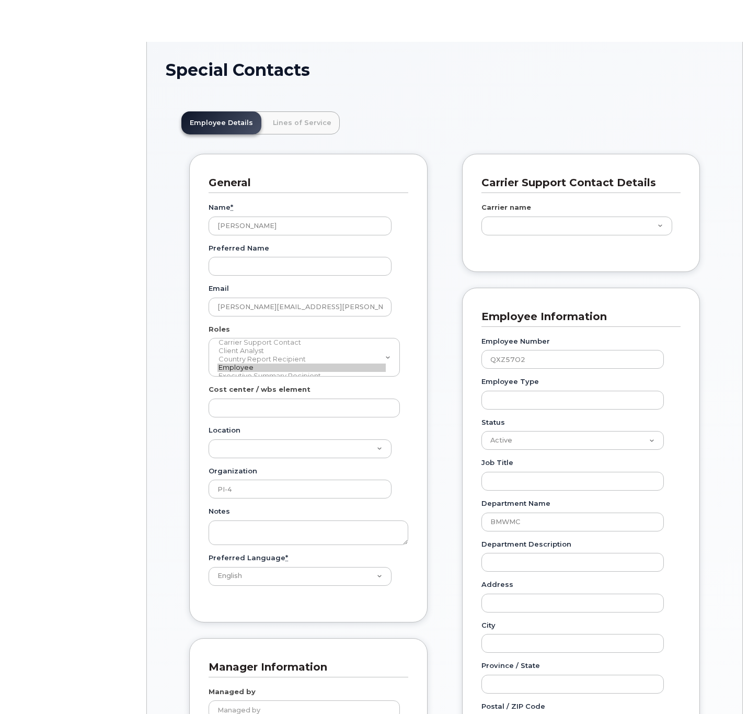
scroll to position [31, 0]
type input "14966942"
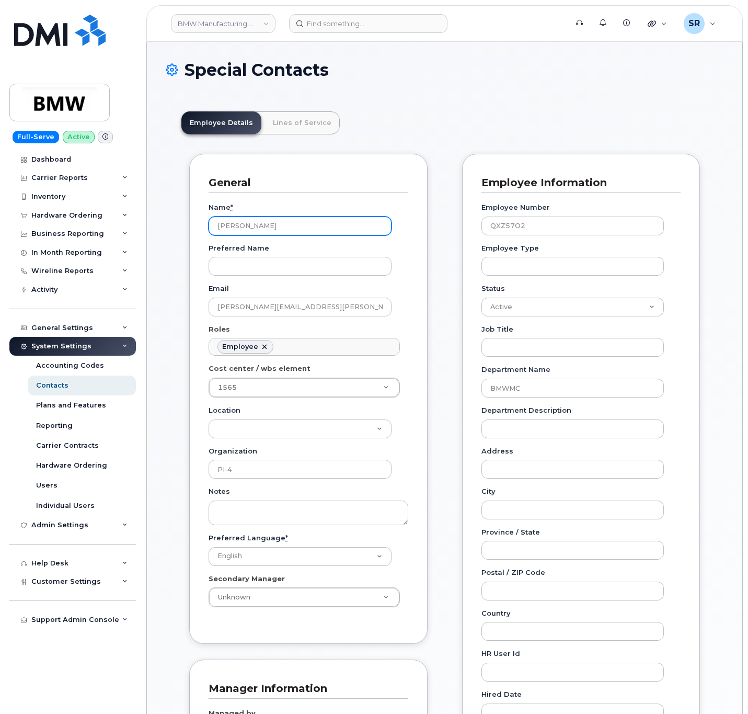
drag, startPoint x: 328, startPoint y: 223, endPoint x: 160, endPoint y: 250, distance: 170.5
click at [160, 250] on div "Special Contacts Employee Details Lines of Service General Name * [PERSON_NAME]…" at bounding box center [444, 662] width 595 height 1241
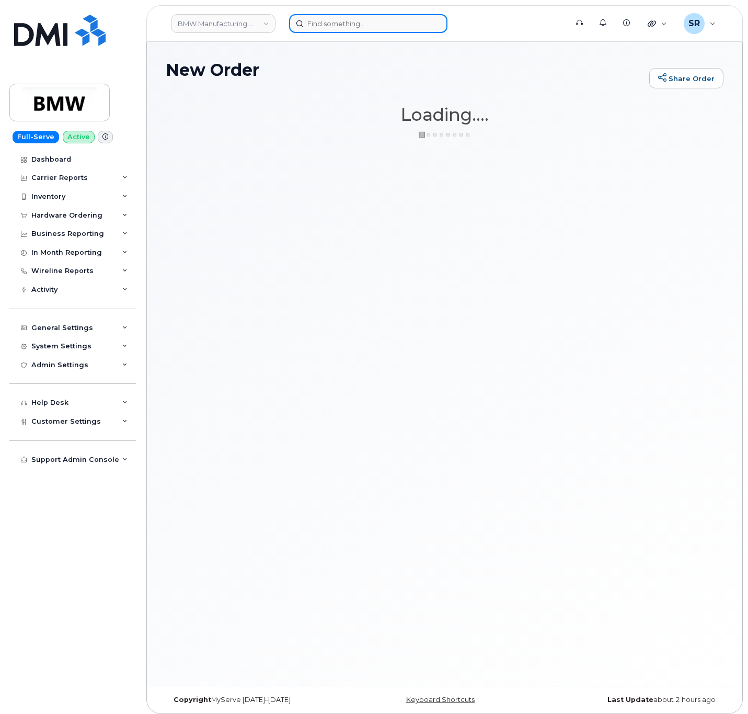
click at [358, 27] on input at bounding box center [368, 23] width 158 height 19
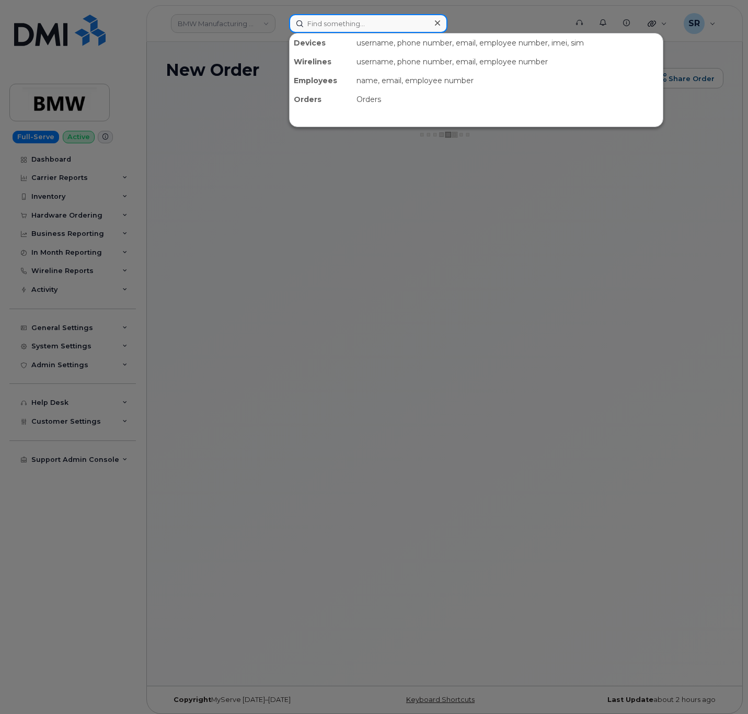
paste input "303-514-2236"
type input "303-514-2236"
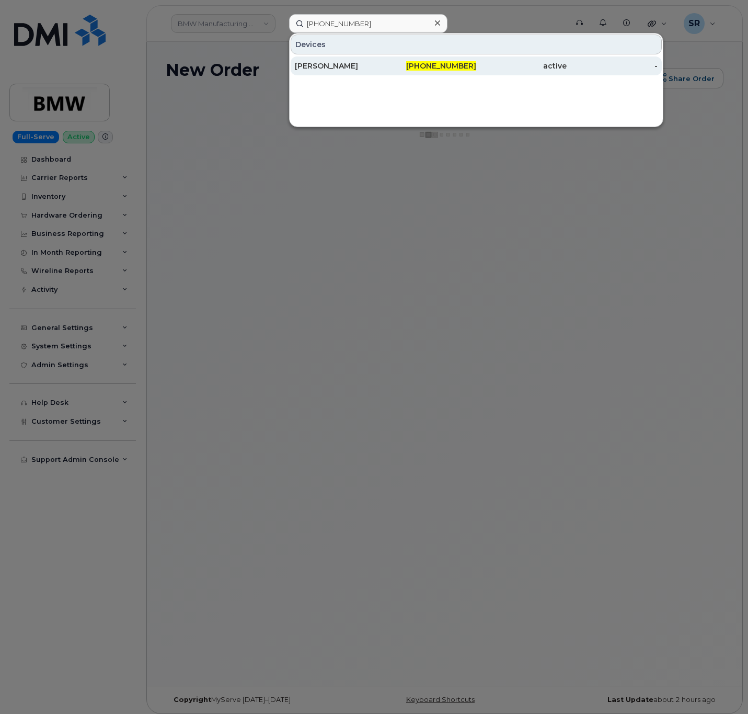
click at [408, 63] on div "303-514-2236" at bounding box center [430, 66] width 90 height 10
click at [476, 73] on div "303-514-2236" at bounding box center [430, 65] width 90 height 19
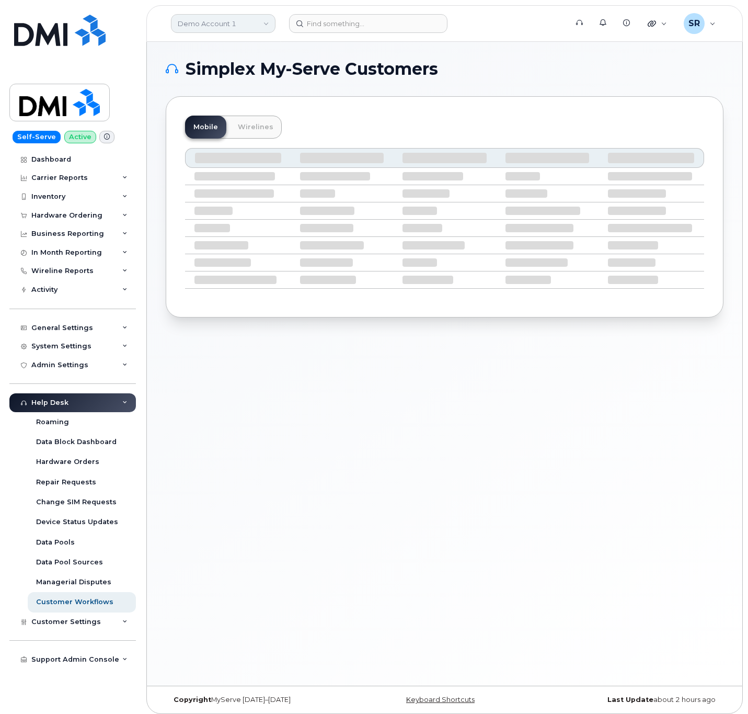
click at [224, 20] on link "Demo Account 1" at bounding box center [223, 23] width 105 height 19
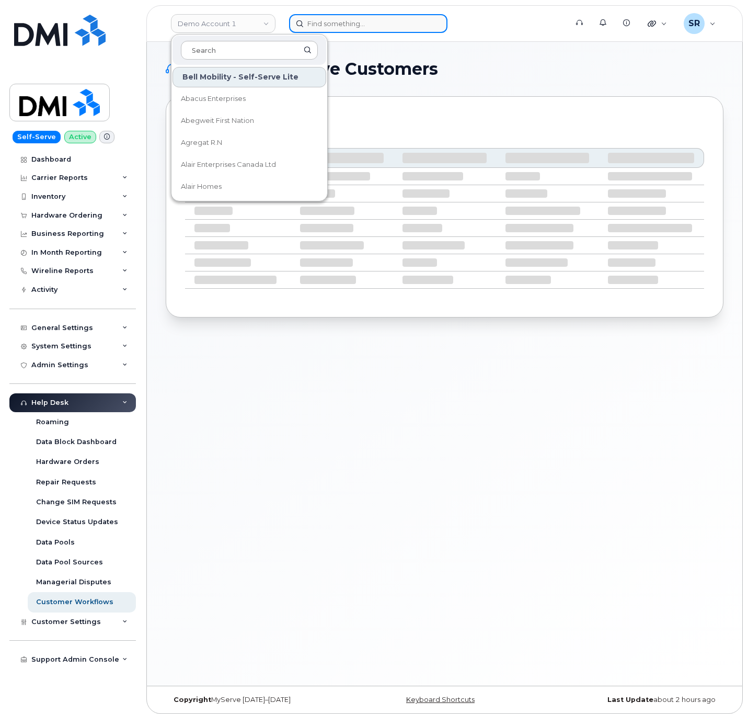
click at [339, 19] on input at bounding box center [368, 23] width 158 height 19
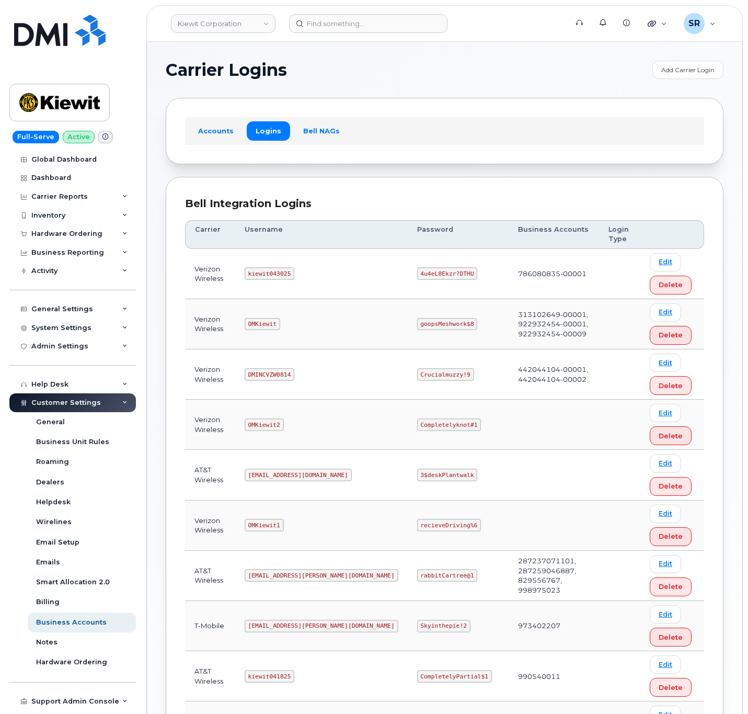
click at [268, 328] on code "OMKiewit" at bounding box center [263, 324] width 36 height 13
copy code "OMKiewit"
click at [417, 323] on code "goopsMeshwork$8" at bounding box center [447, 324] width 61 height 13
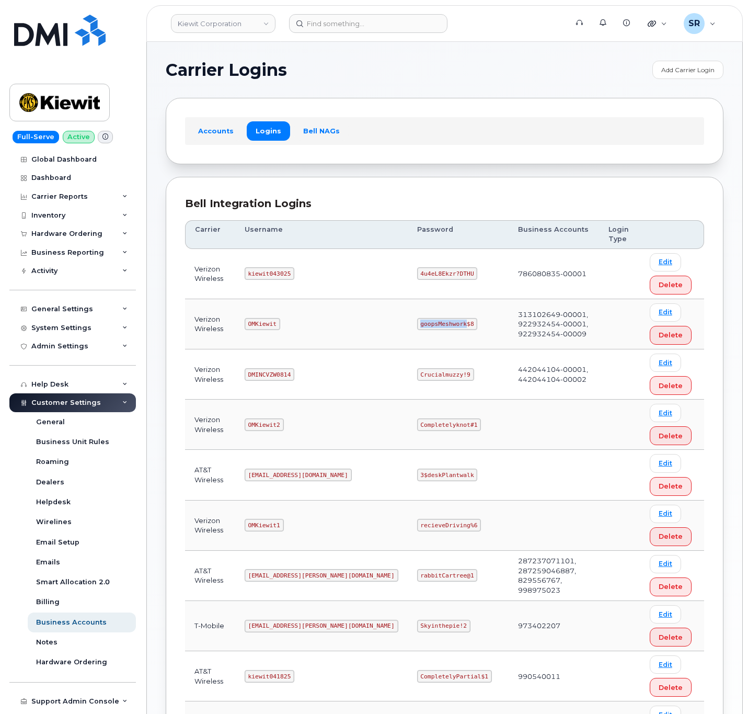
click at [417, 323] on code "goopsMeshwork$8" at bounding box center [447, 324] width 61 height 13
copy code "goopsMeshwork$8"
click at [276, 276] on code "kiewit043025" at bounding box center [270, 273] width 50 height 13
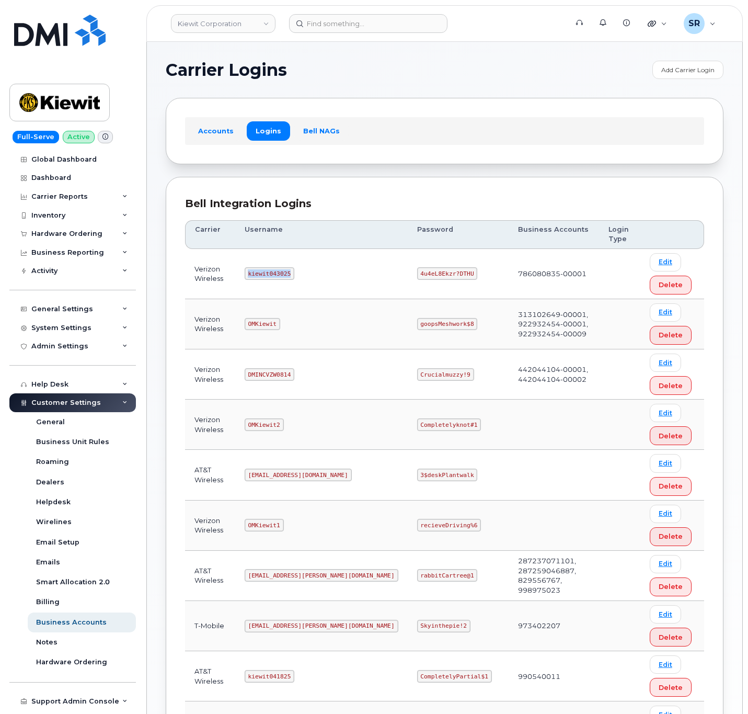
click at [276, 280] on code "kiewit043025" at bounding box center [270, 273] width 50 height 13
copy code "kiewit043025"
click at [417, 273] on code "4u4eL8Ekzr?DTHU" at bounding box center [447, 273] width 61 height 13
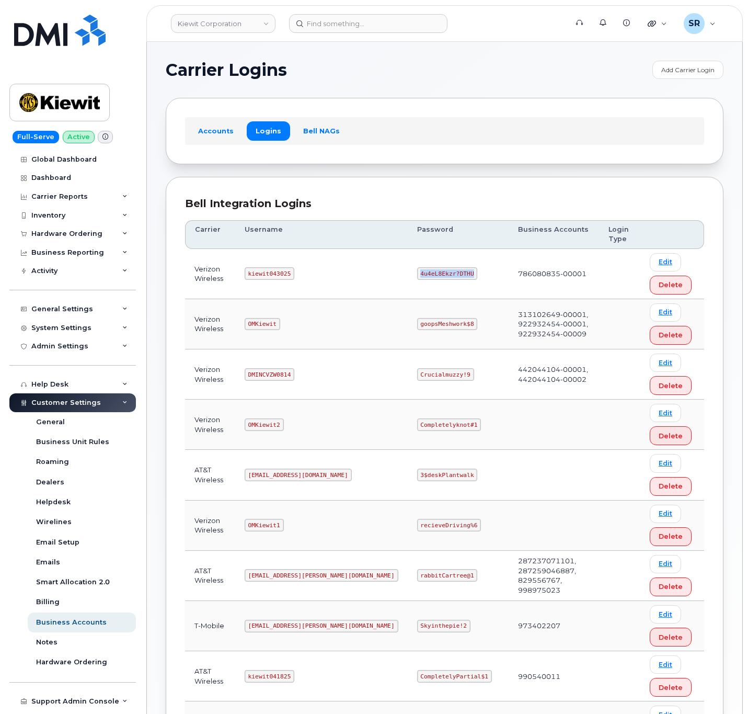
copy code "4u4eL8Ekzr?DTHU"
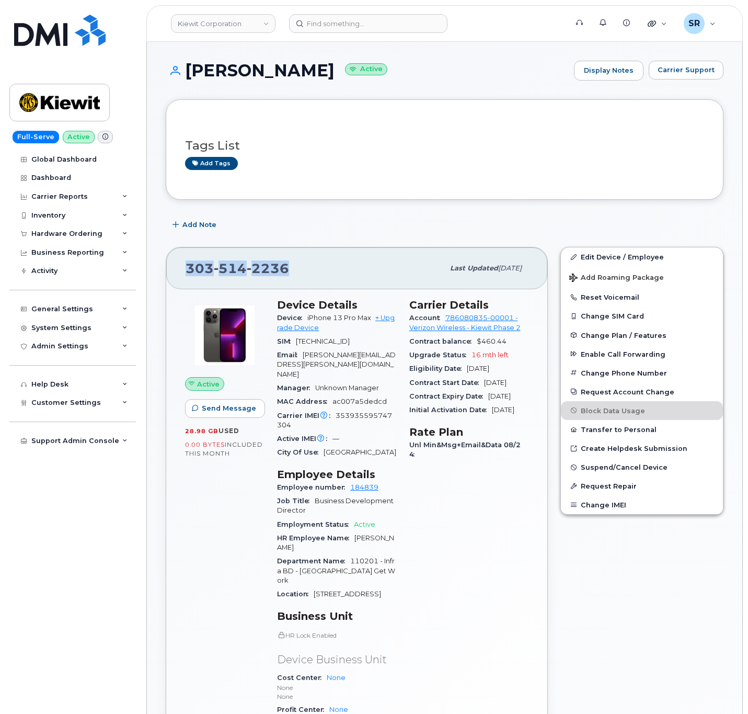
drag, startPoint x: 294, startPoint y: 271, endPoint x: 182, endPoint y: 273, distance: 111.9
click at [182, 273] on div "[PHONE_NUMBER] Last updated [DATE]" at bounding box center [356, 268] width 381 height 42
click at [306, 270] on div "[PHONE_NUMBER]" at bounding box center [315, 268] width 258 height 22
drag, startPoint x: 305, startPoint y: 270, endPoint x: 165, endPoint y: 270, distance: 139.6
click at [166, 270] on div "[PHONE_NUMBER] Last updated [DATE] Active Send Message 28.98 GB  used 0.00 Byte…" at bounding box center [357, 534] width 382 height 575
